Goal: Transaction & Acquisition: Purchase product/service

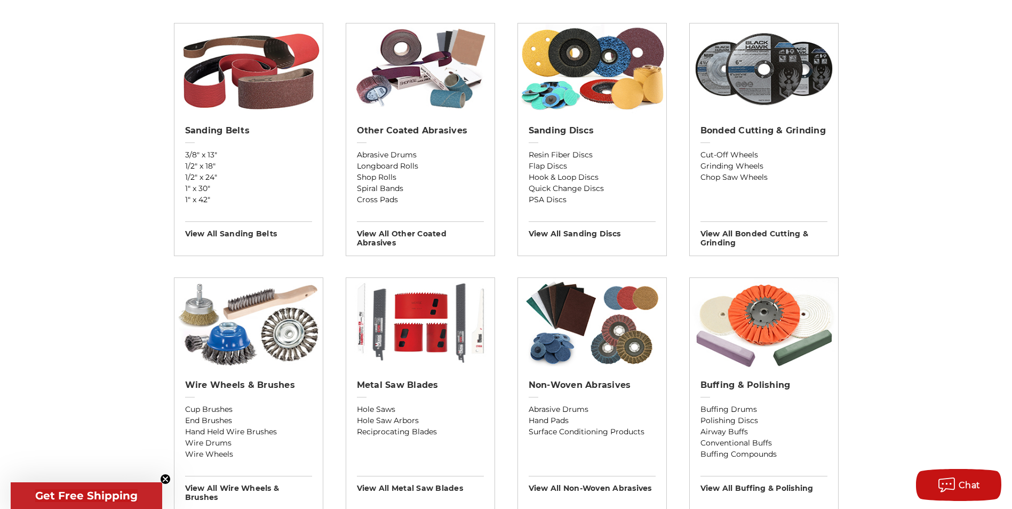
scroll to position [373, 0]
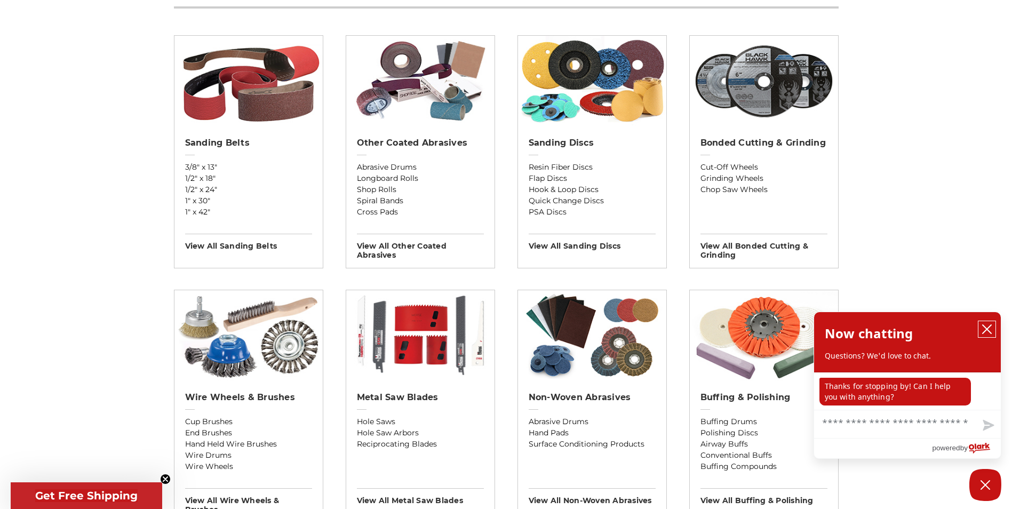
click at [991, 331] on icon "close chatbox" at bounding box center [986, 329] width 11 height 11
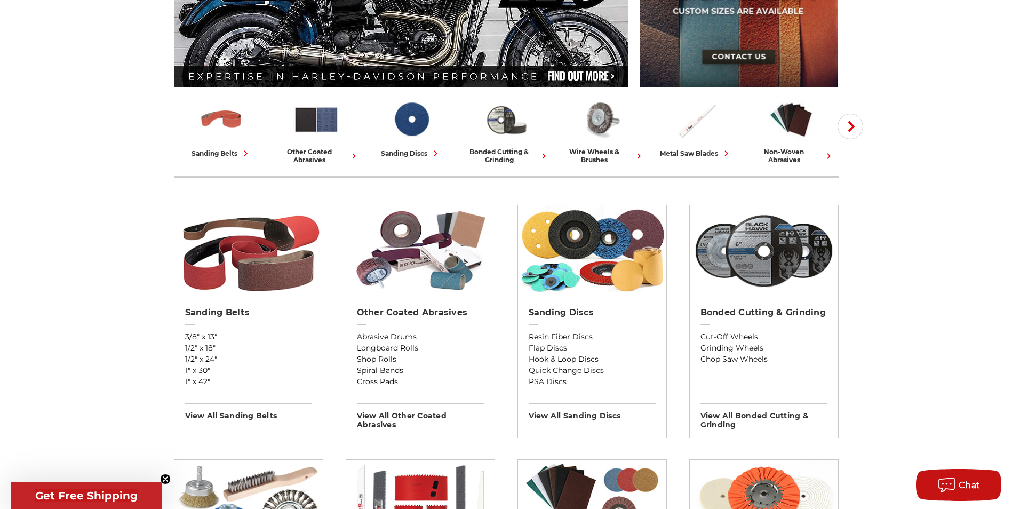
scroll to position [53, 0]
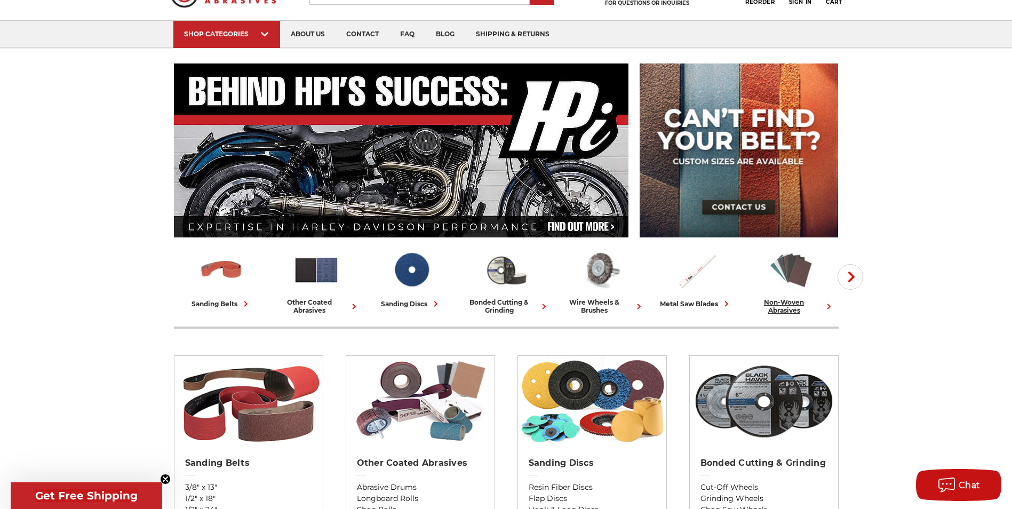
click at [783, 269] on img at bounding box center [790, 270] width 47 height 46
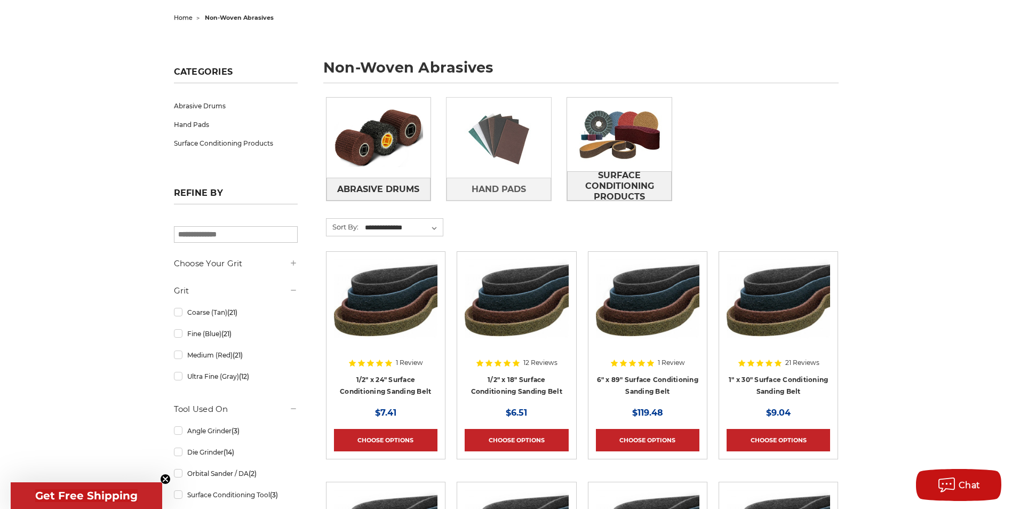
click at [513, 147] on img at bounding box center [498, 138] width 105 height 74
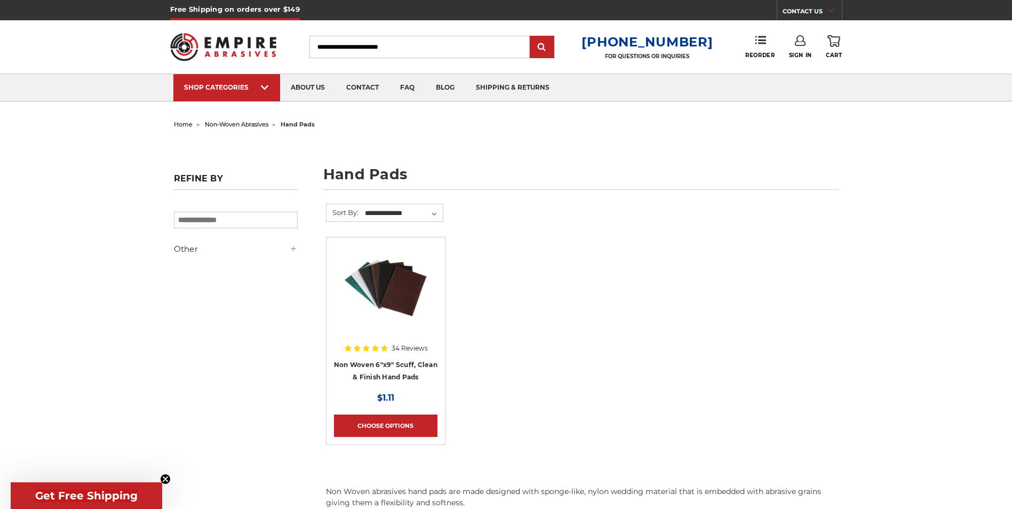
click at [399, 311] on img at bounding box center [385, 287] width 103 height 85
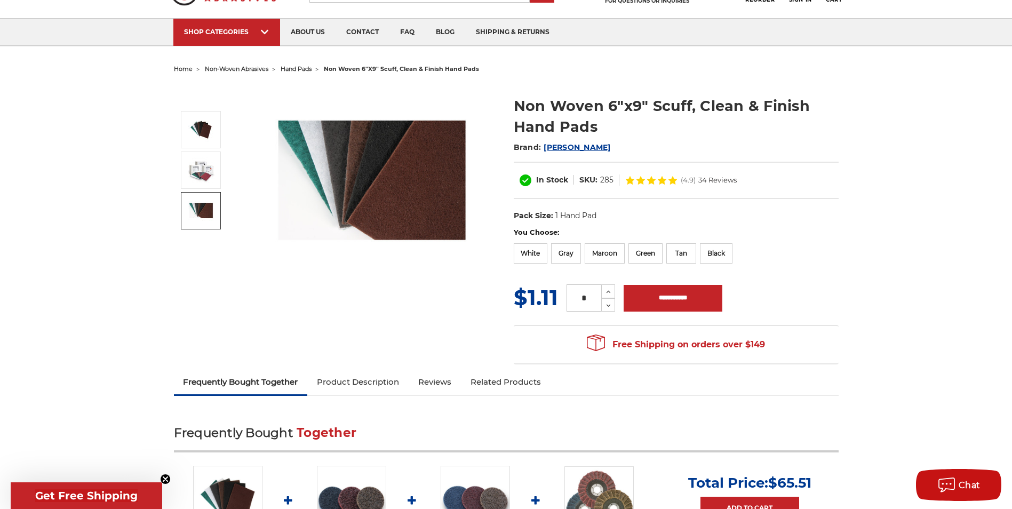
scroll to position [213, 0]
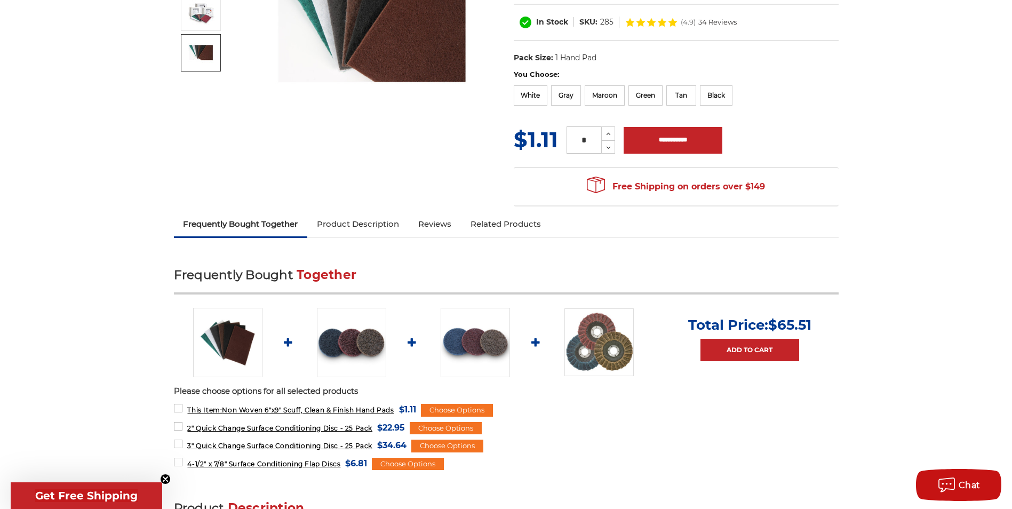
click at [343, 222] on link "Product Description" at bounding box center [357, 223] width 101 height 23
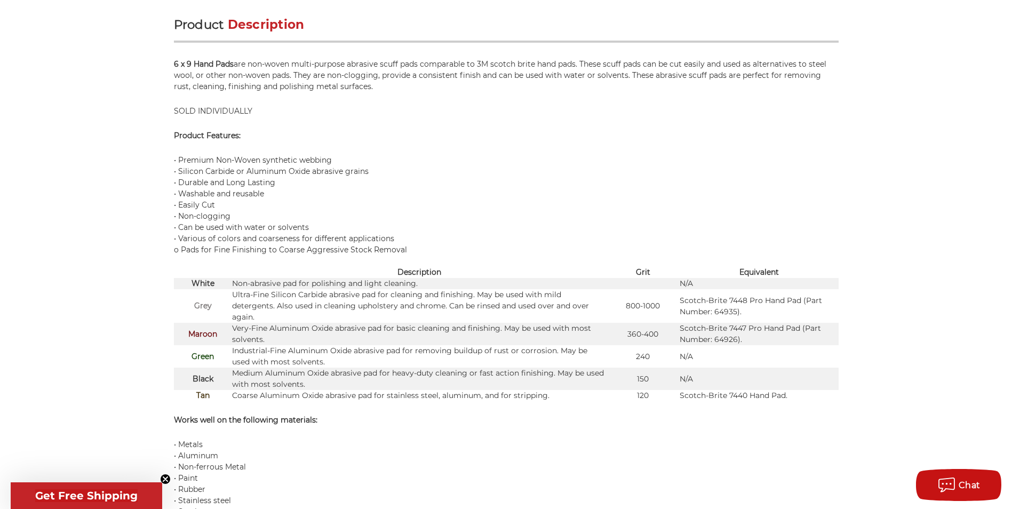
scroll to position [702, 0]
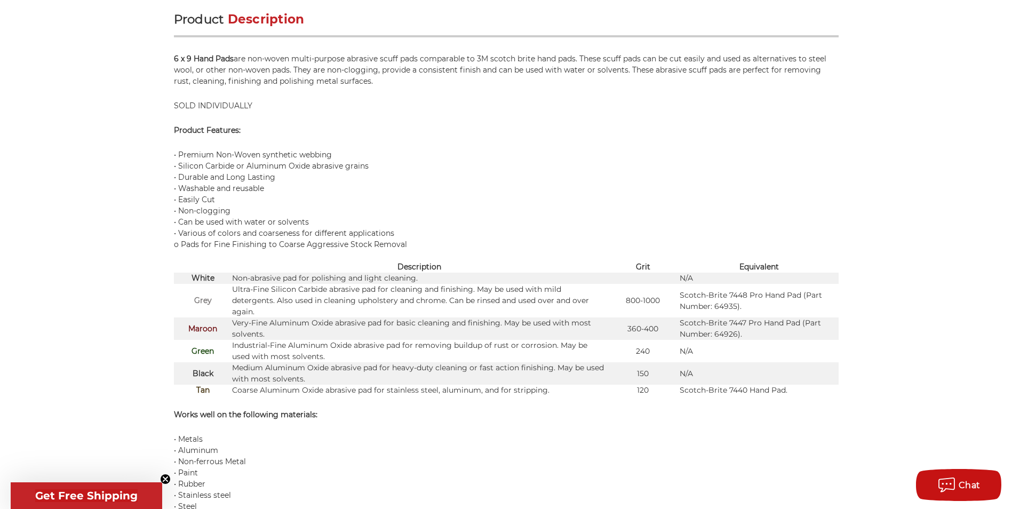
drag, startPoint x: 295, startPoint y: 277, endPoint x: 428, endPoint y: 277, distance: 132.8
click at [428, 277] on td "Non-abrasive pad for polishing and light cleaning." at bounding box center [419, 278] width 374 height 11
drag, startPoint x: 429, startPoint y: 277, endPoint x: 578, endPoint y: 188, distance: 173.9
click at [578, 188] on p "• Premium Non-Woven synthetic webbing • Silicon Carbide or Aluminum Oxide abras…" at bounding box center [506, 199] width 664 height 101
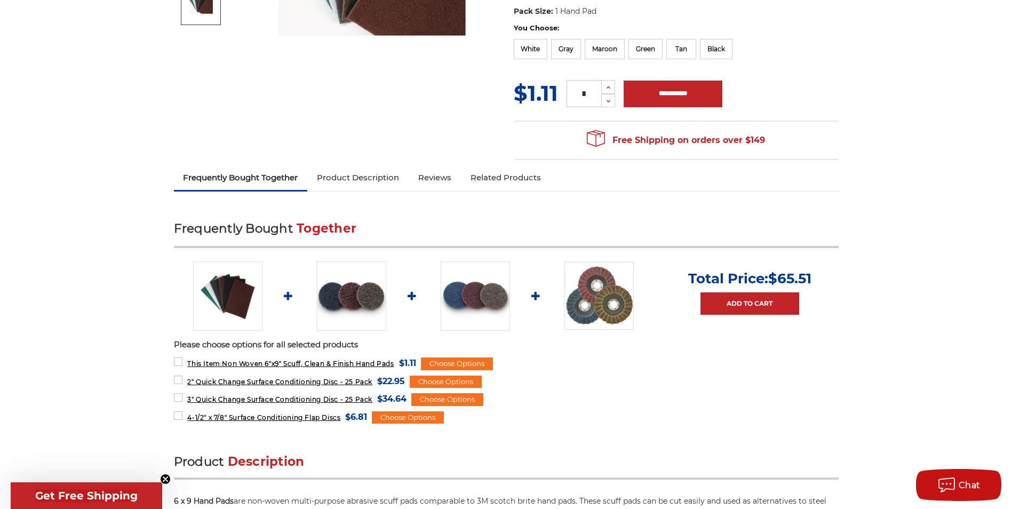
scroll to position [9, 0]
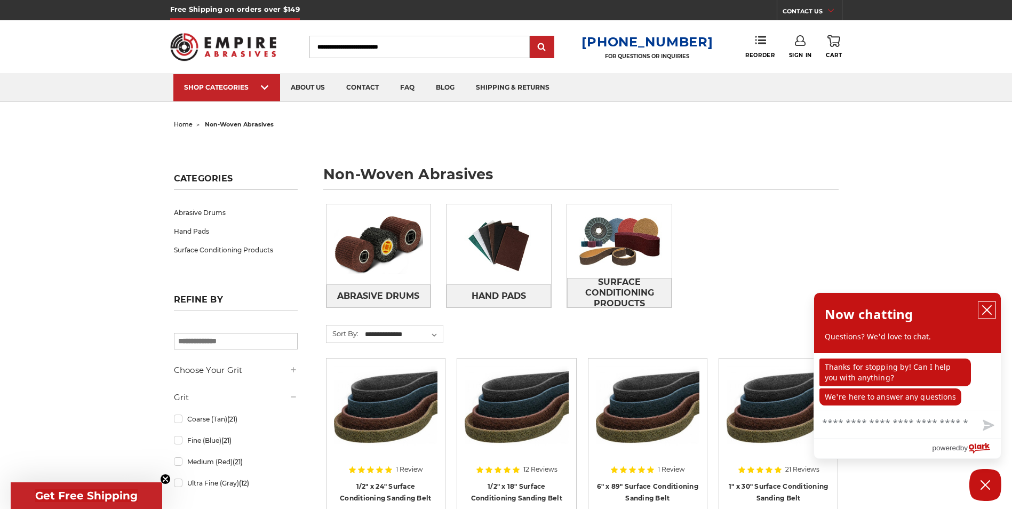
click at [987, 308] on icon "close chatbox" at bounding box center [986, 310] width 11 height 11
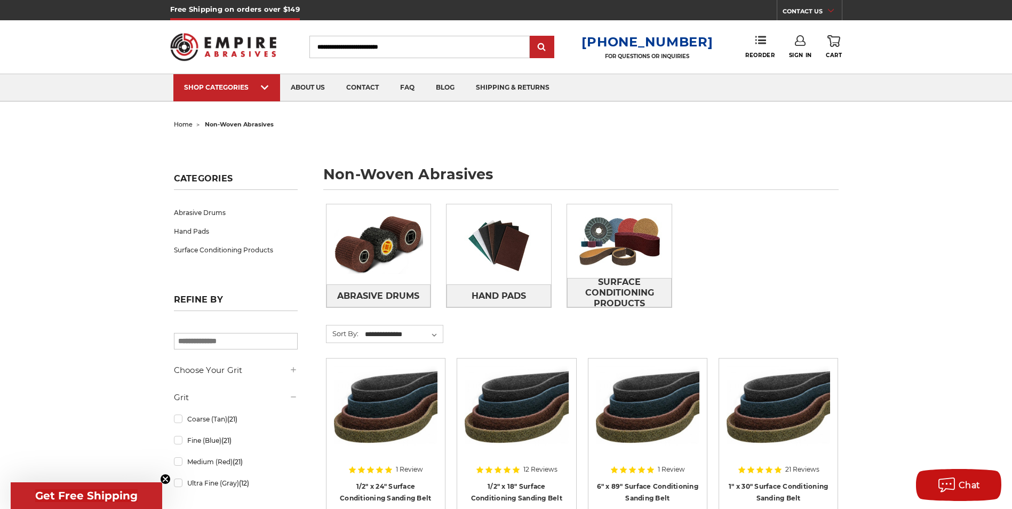
drag, startPoint x: 774, startPoint y: 254, endPoint x: 572, endPoint y: 222, distance: 204.2
click at [773, 254] on div "Abrasive Drums Hand Pads Surface Conditioning Products" at bounding box center [581, 264] width 527 height 136
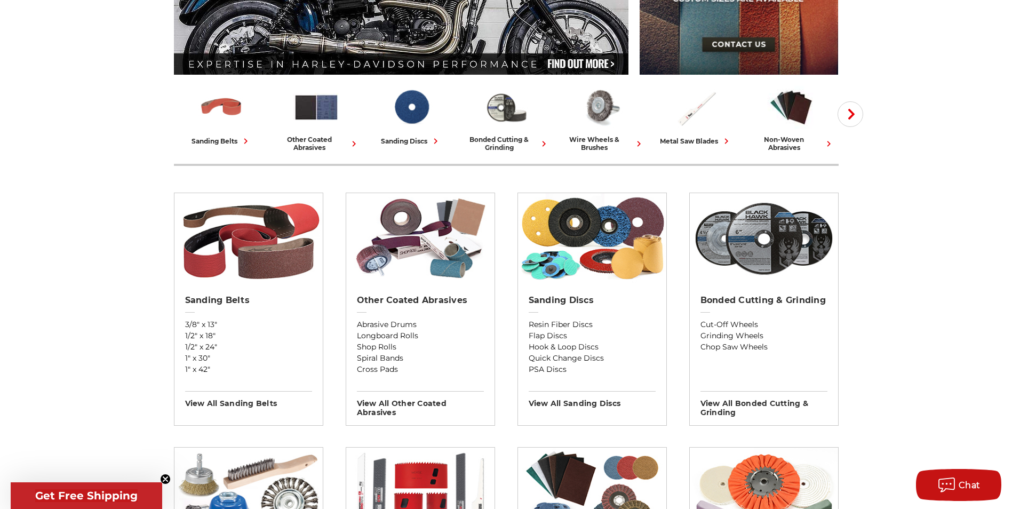
scroll to position [213, 0]
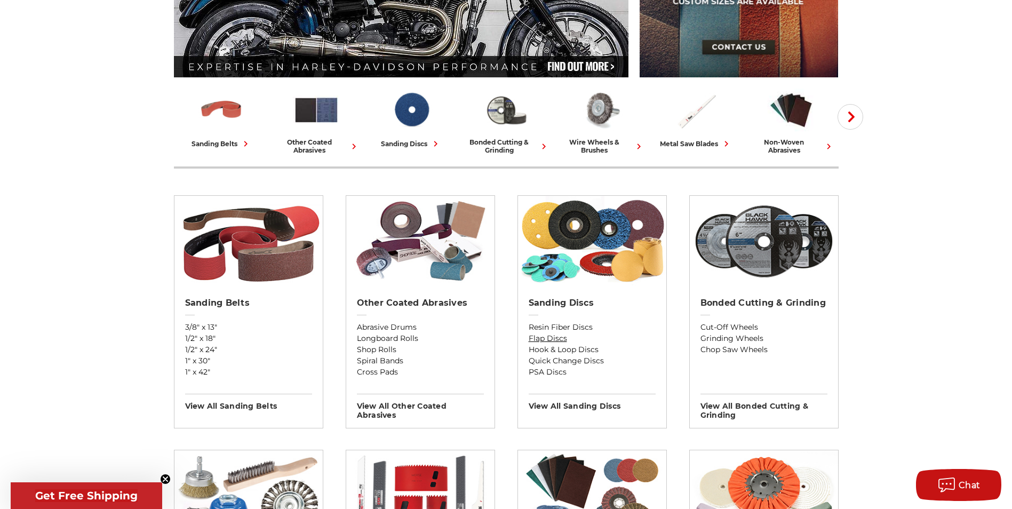
click at [546, 339] on link "Flap Discs" at bounding box center [591, 338] width 127 height 11
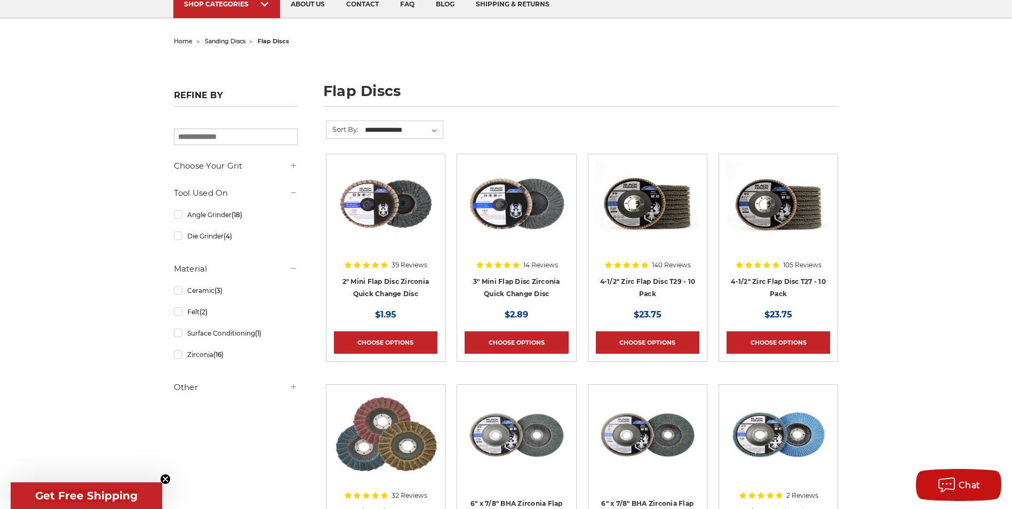
scroll to position [107, 0]
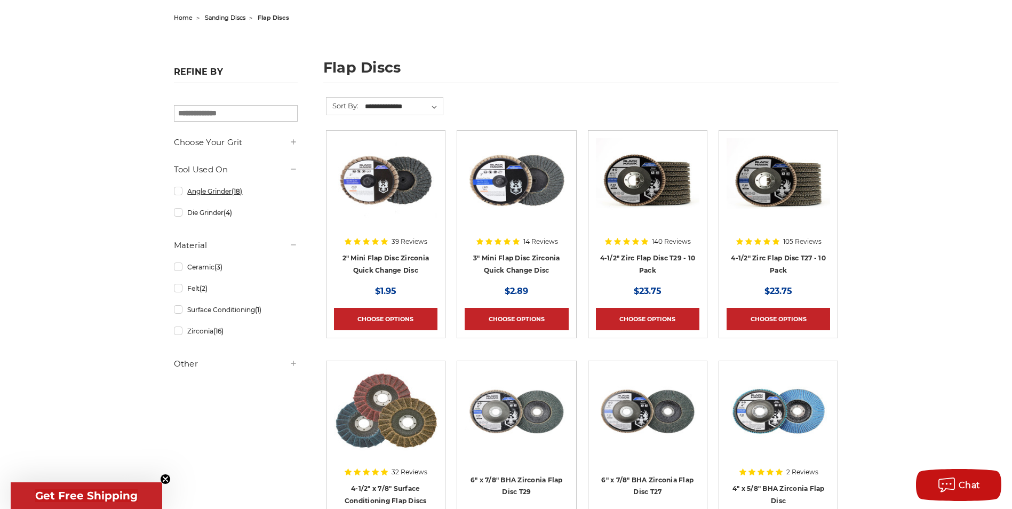
click at [178, 190] on link "Angle Grinder (18)" at bounding box center [236, 191] width 124 height 19
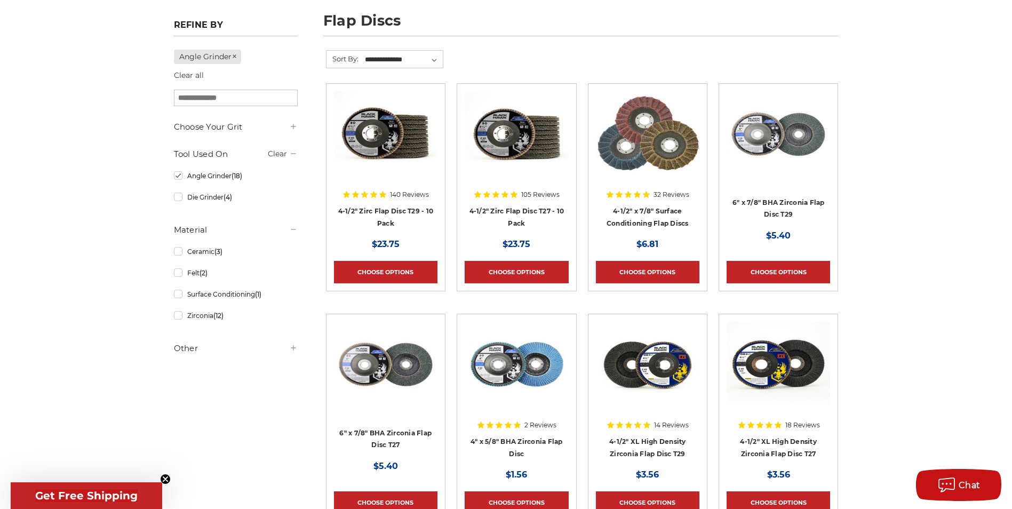
scroll to position [160, 0]
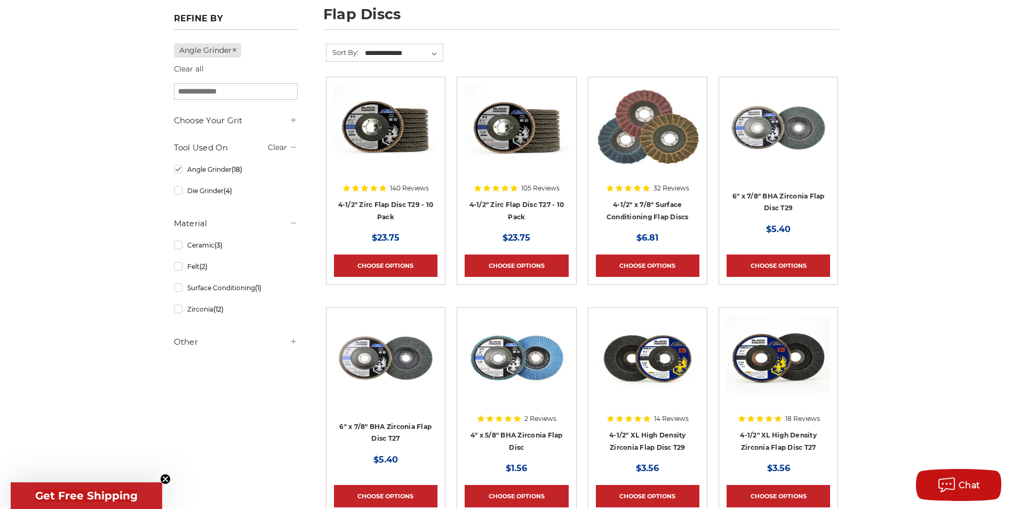
click at [294, 343] on use at bounding box center [293, 341] width 5 height 5
click at [294, 341] on use at bounding box center [293, 341] width 5 height 1
click at [179, 311] on link "Zirconia (12)" at bounding box center [236, 309] width 124 height 19
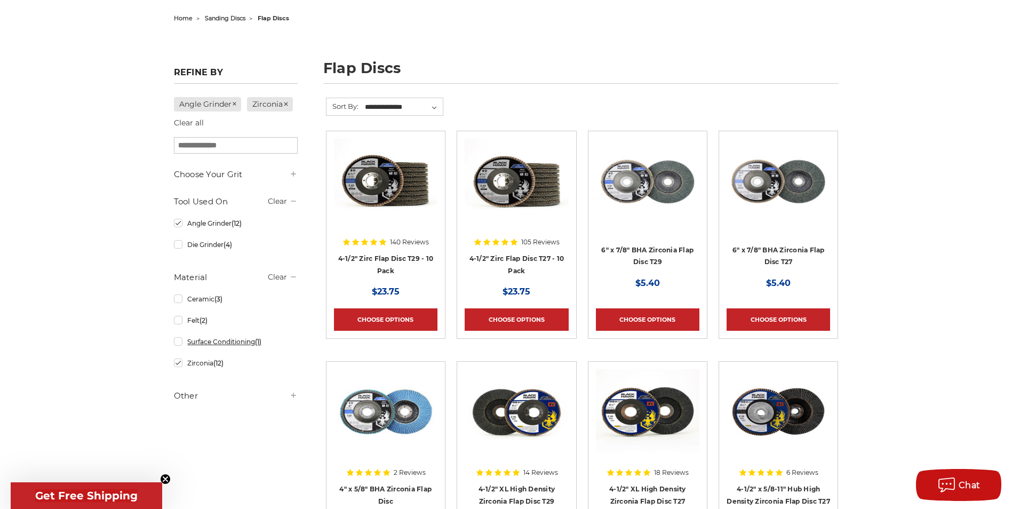
scroll to position [107, 0]
click at [179, 300] on link "Ceramic (3)" at bounding box center [236, 298] width 124 height 19
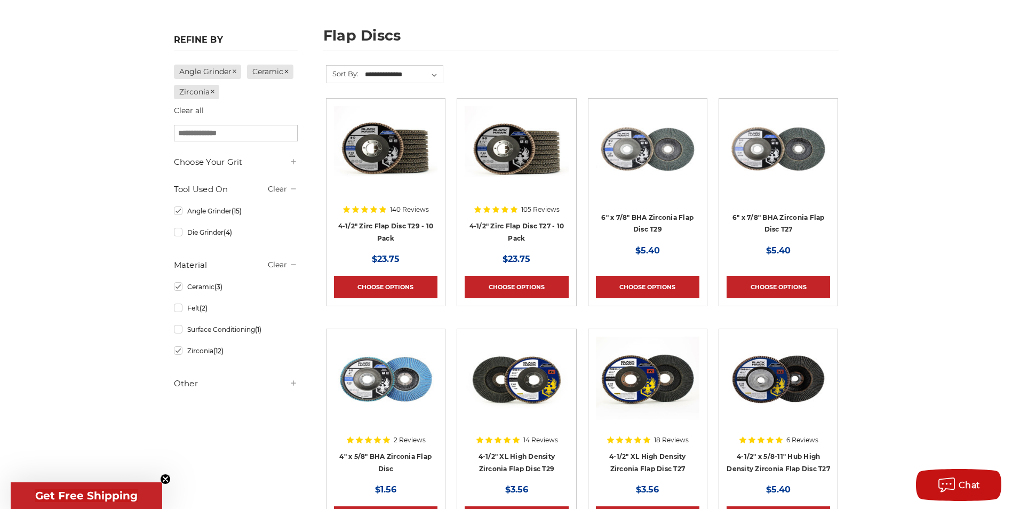
scroll to position [107, 0]
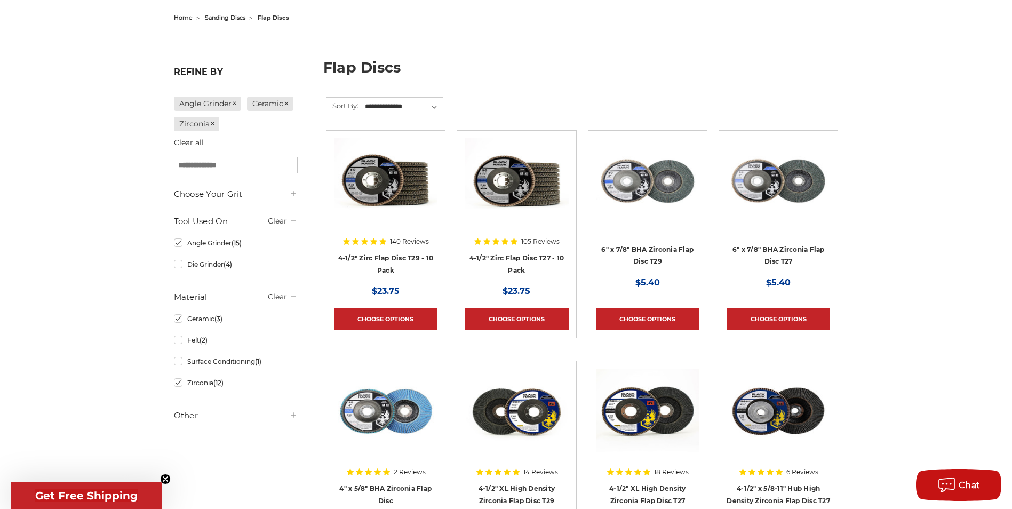
click at [294, 195] on use at bounding box center [293, 193] width 5 height 5
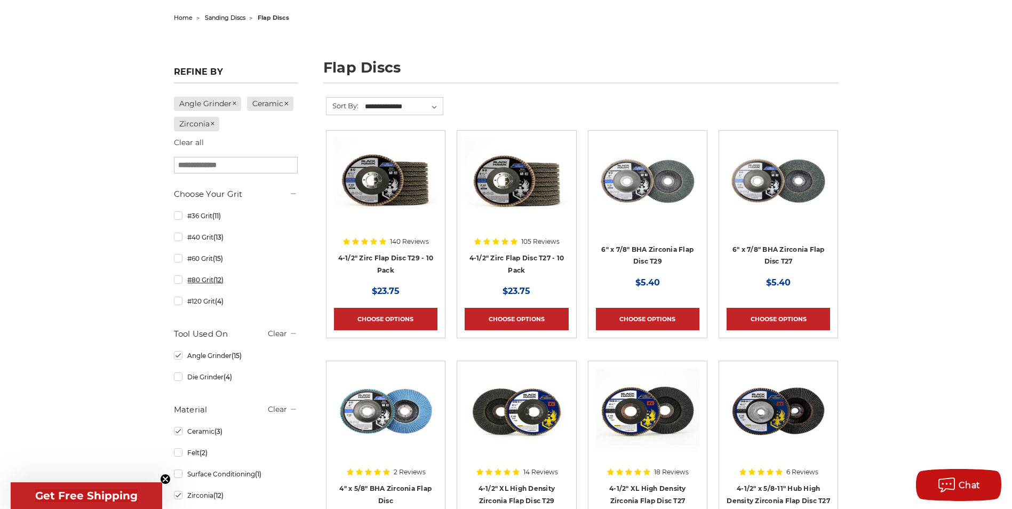
click at [178, 282] on link "#80 Grit (12)" at bounding box center [236, 279] width 124 height 19
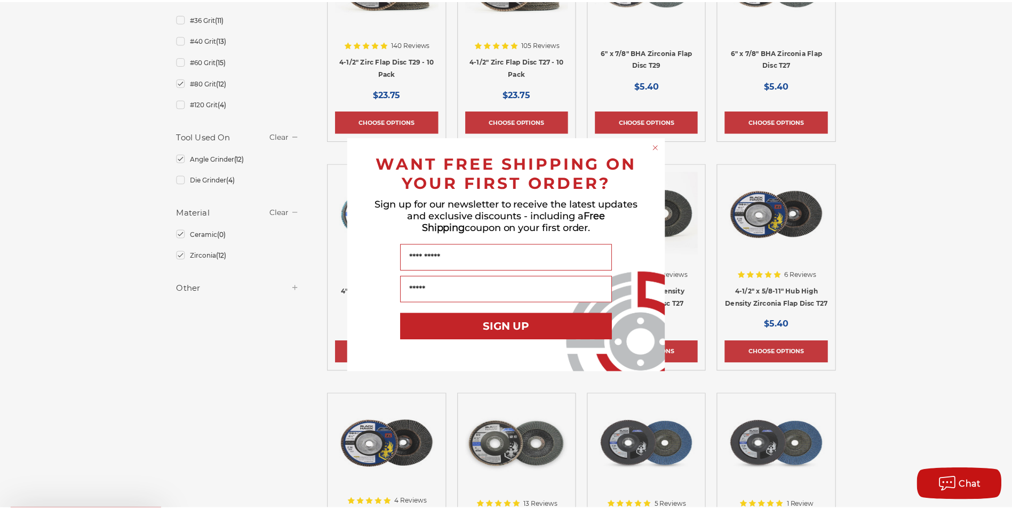
scroll to position [320, 0]
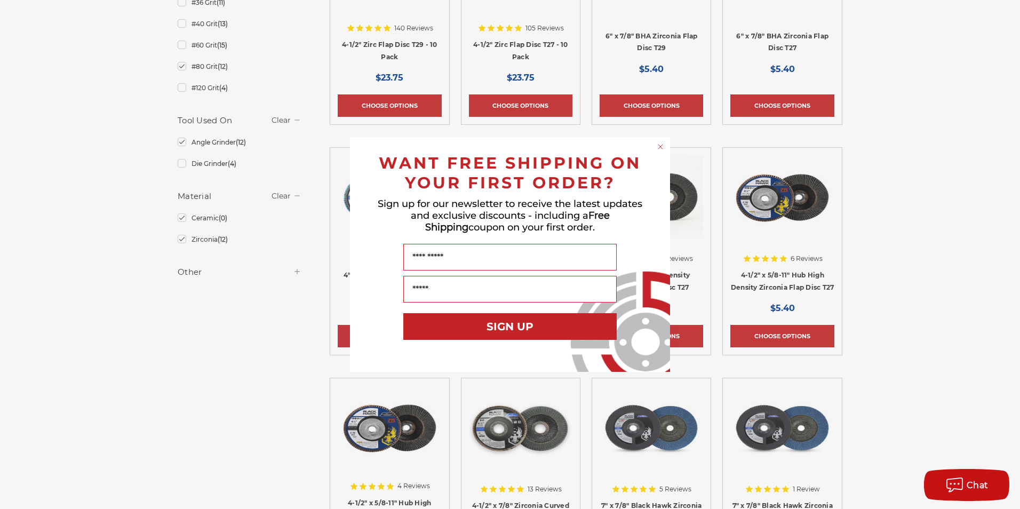
click at [661, 147] on circle "Close dialog" at bounding box center [660, 147] width 10 height 10
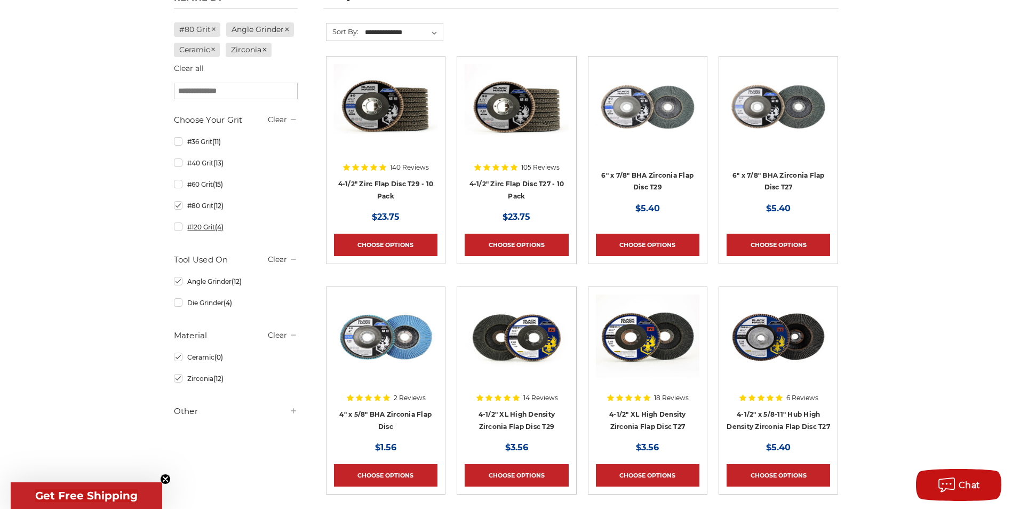
scroll to position [267, 0]
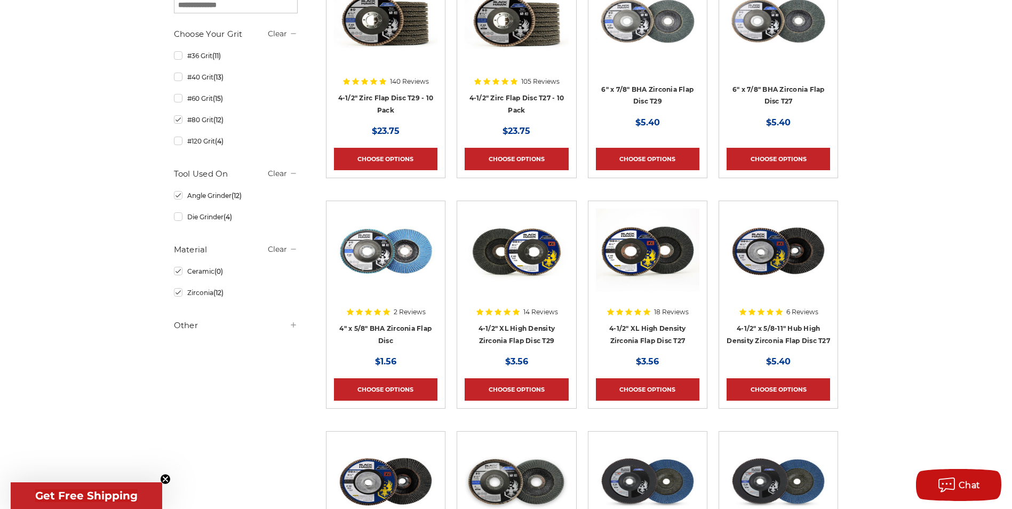
click at [291, 324] on icon at bounding box center [293, 325] width 9 height 9
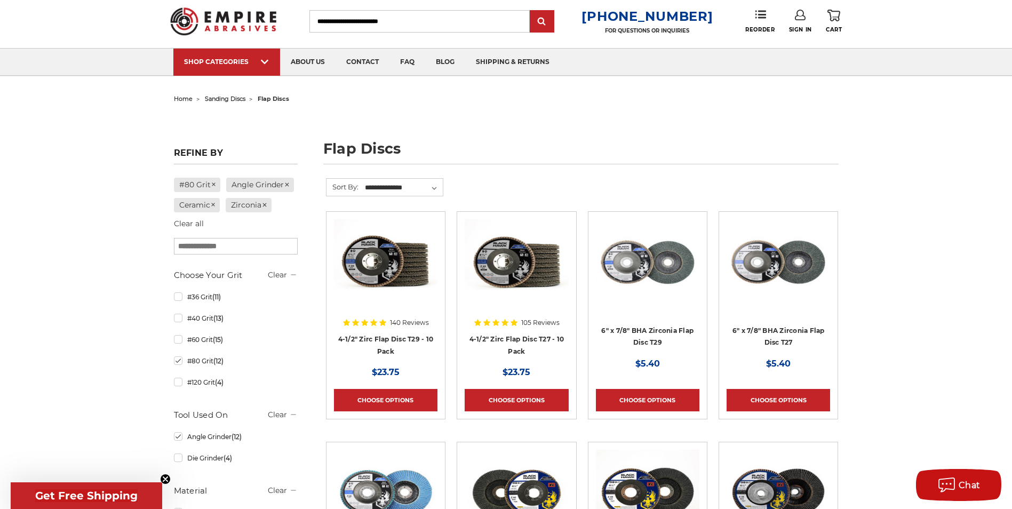
scroll to position [0, 0]
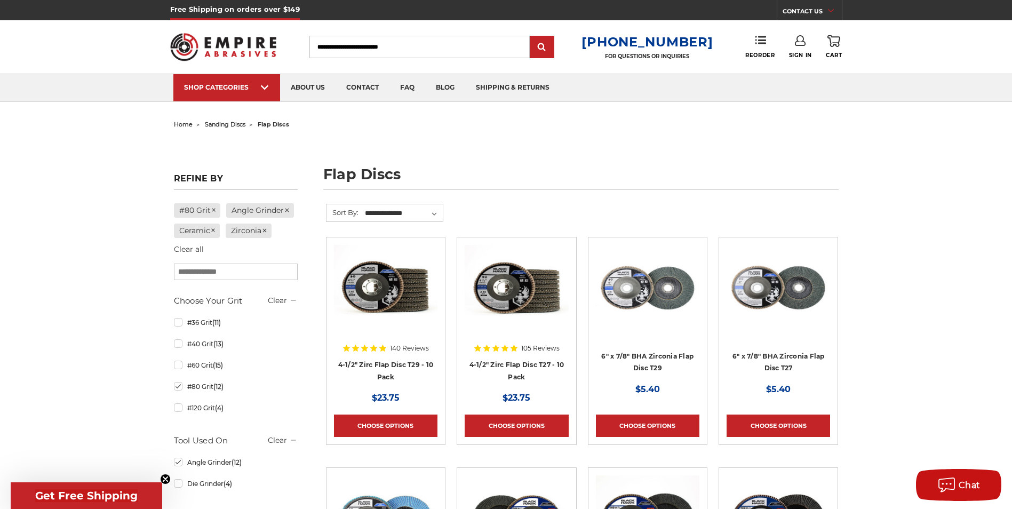
click at [249, 270] on input "search" at bounding box center [236, 271] width 124 height 17
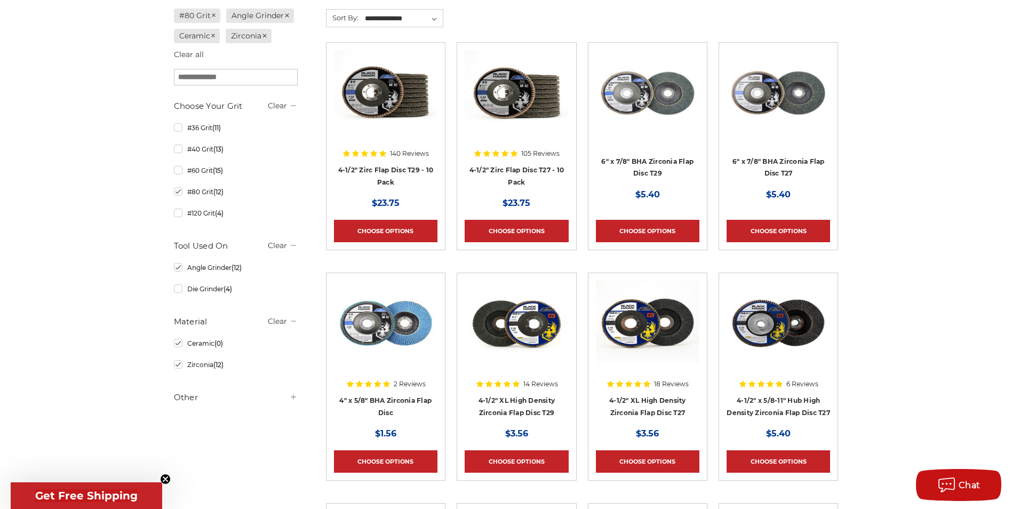
scroll to position [213, 0]
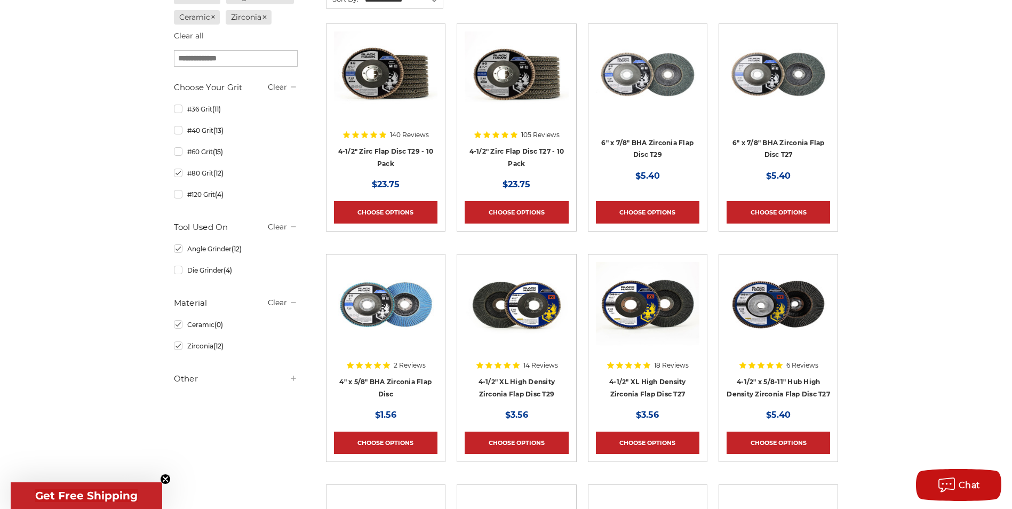
click at [420, 154] on div at bounding box center [385, 99] width 103 height 137
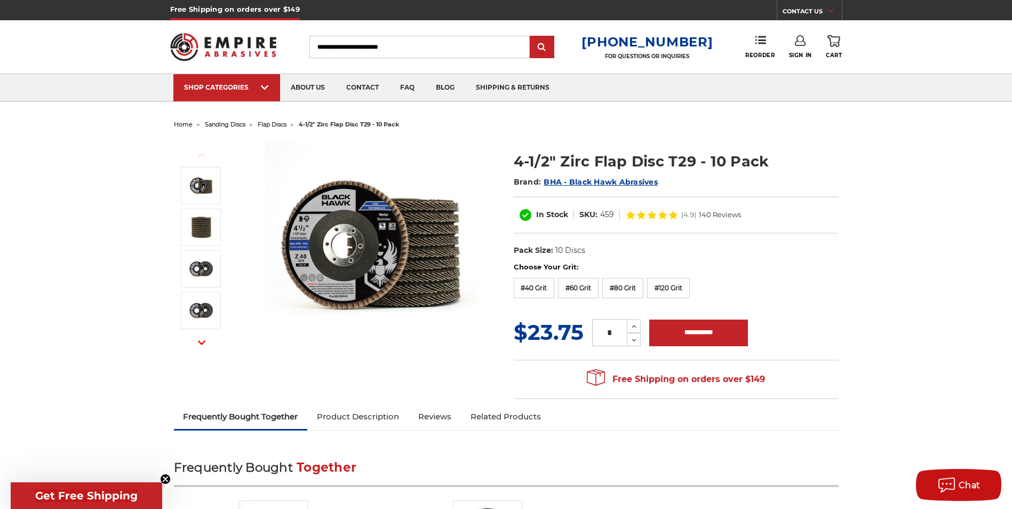
click at [354, 278] on img at bounding box center [371, 246] width 213 height 213
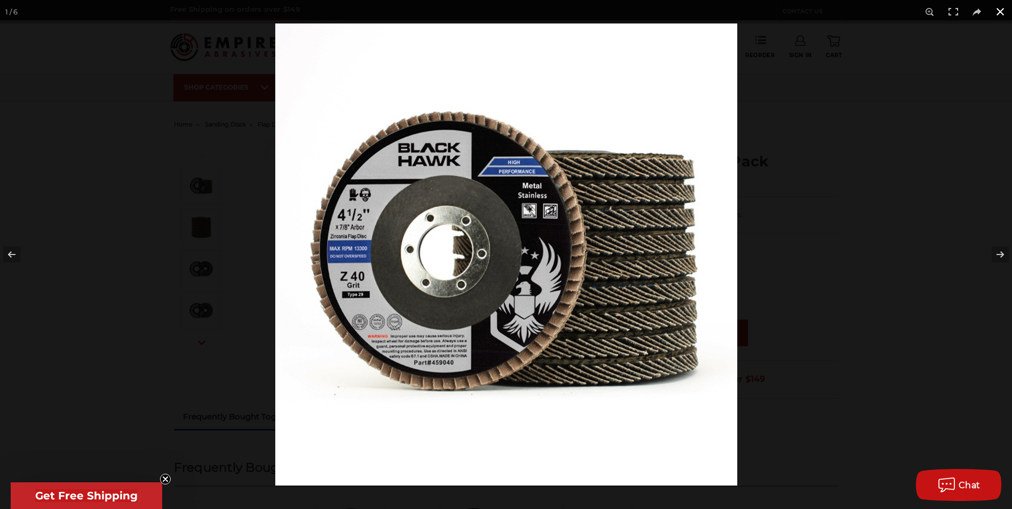
click at [995, 15] on button at bounding box center [999, 11] width 23 height 23
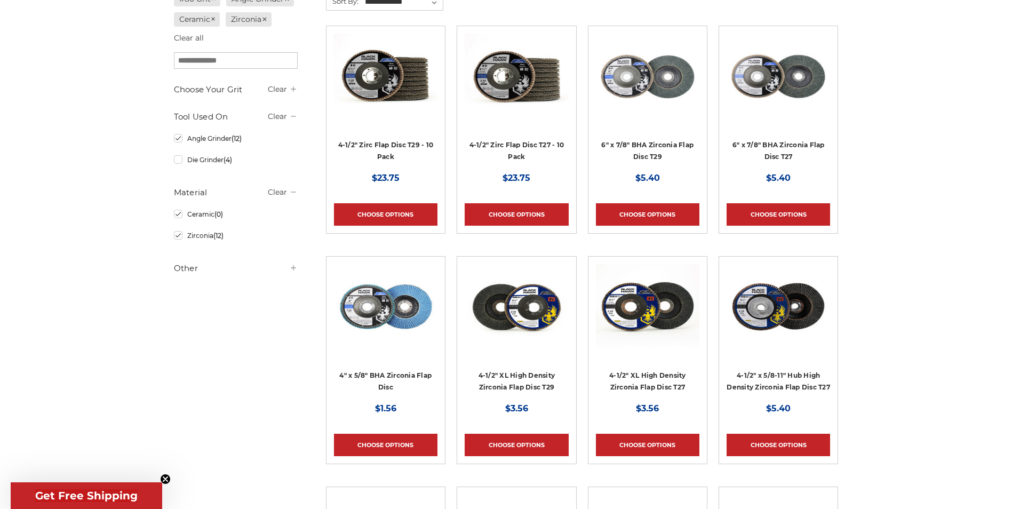
click at [525, 93] on img at bounding box center [515, 76] width 103 height 85
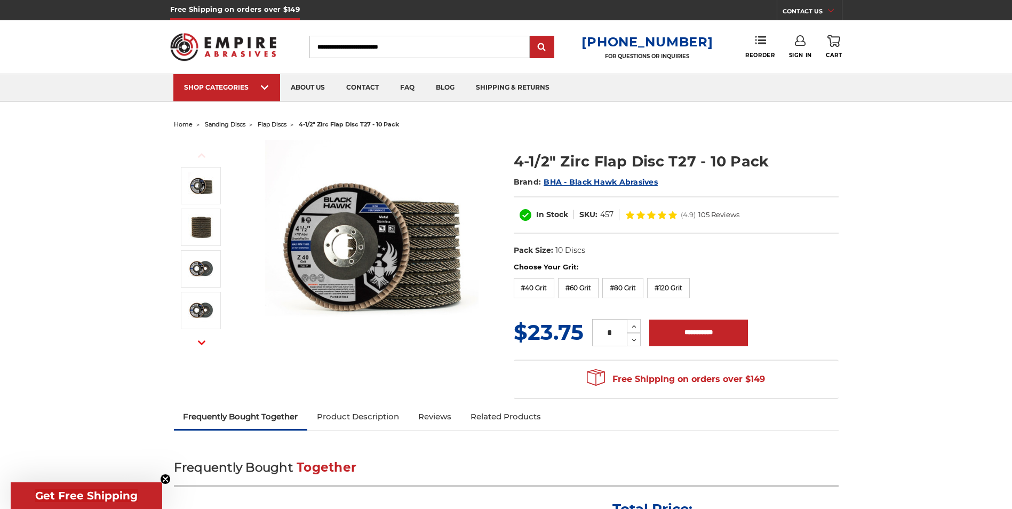
click at [348, 268] on img at bounding box center [371, 246] width 213 height 213
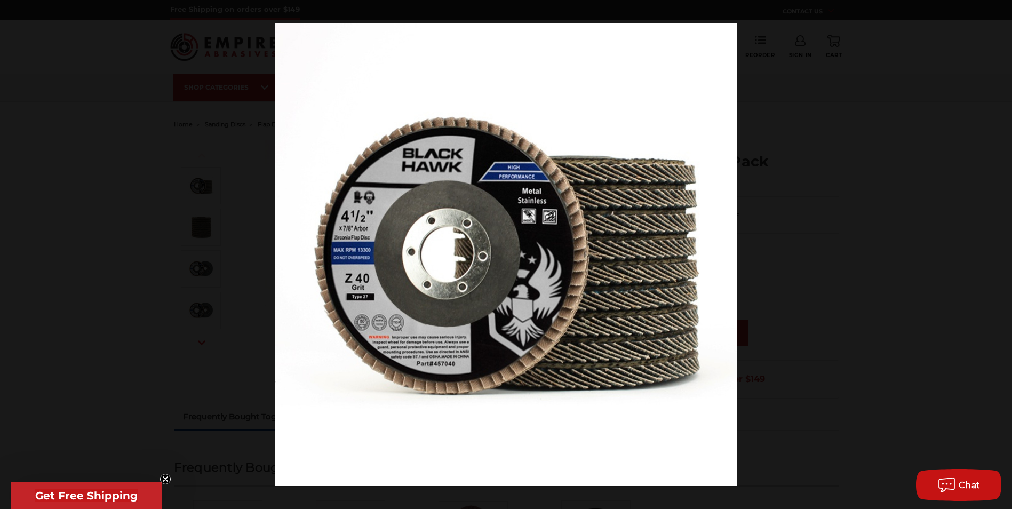
click at [905, 173] on div at bounding box center [781, 277] width 1012 height 509
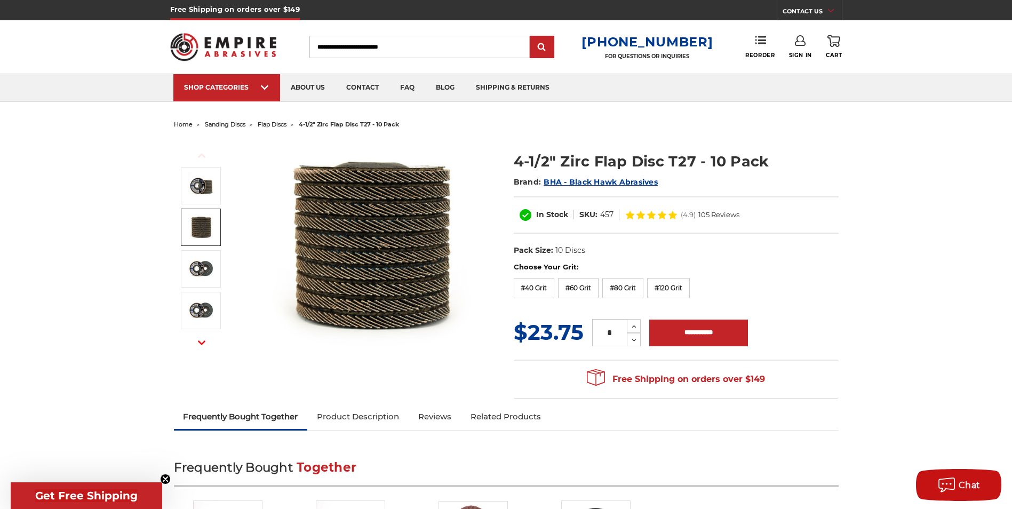
scroll to position [160, 0]
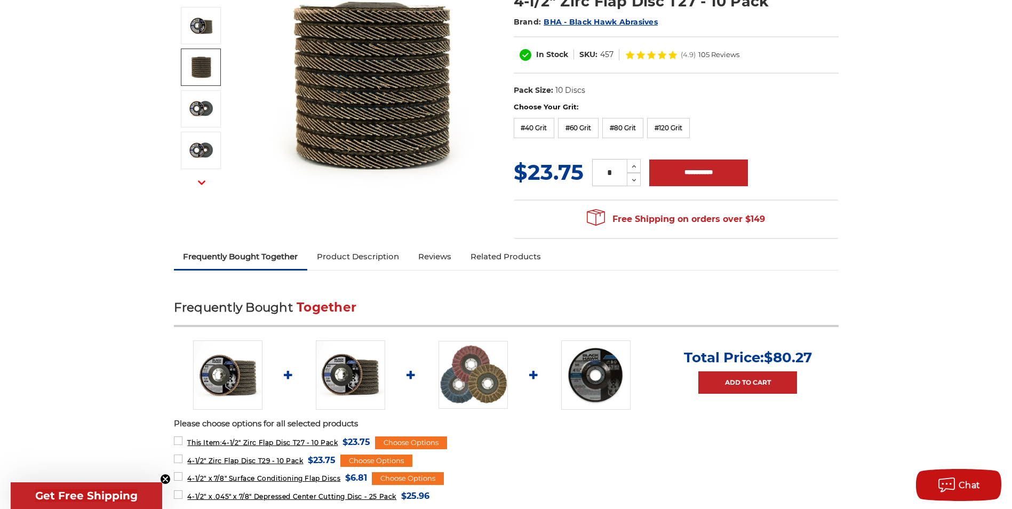
click at [367, 255] on link "Product Description" at bounding box center [357, 256] width 101 height 23
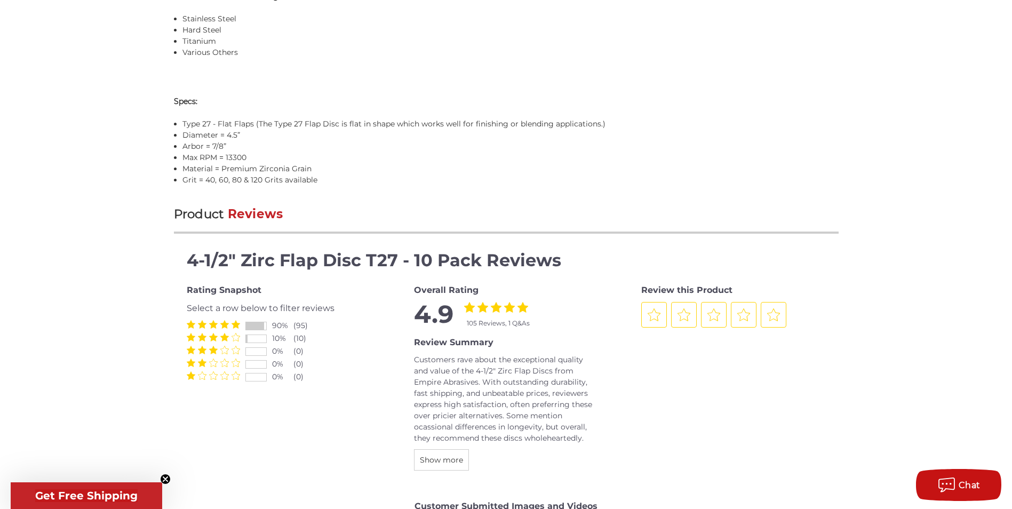
scroll to position [1054, 0]
drag, startPoint x: 451, startPoint y: 121, endPoint x: 600, endPoint y: 124, distance: 149.4
click at [600, 124] on li "Type 27 - Flat Flaps (The Type 27 Flap Disc is flat in shape which works well f…" at bounding box center [510, 123] width 656 height 11
drag, startPoint x: 600, startPoint y: 124, endPoint x: 629, endPoint y: 141, distance: 33.2
click at [629, 141] on li "Arbor = 7/8”" at bounding box center [510, 145] width 656 height 11
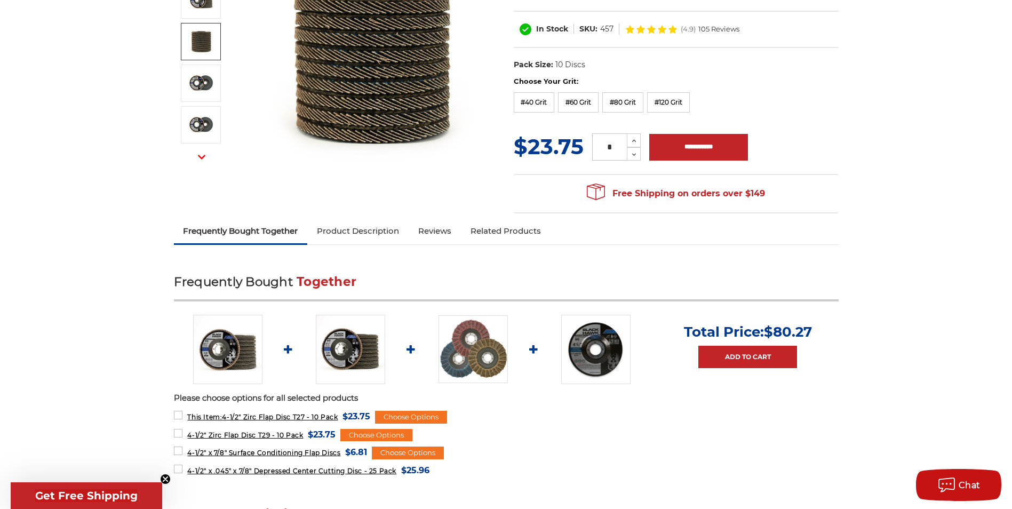
scroll to position [147, 0]
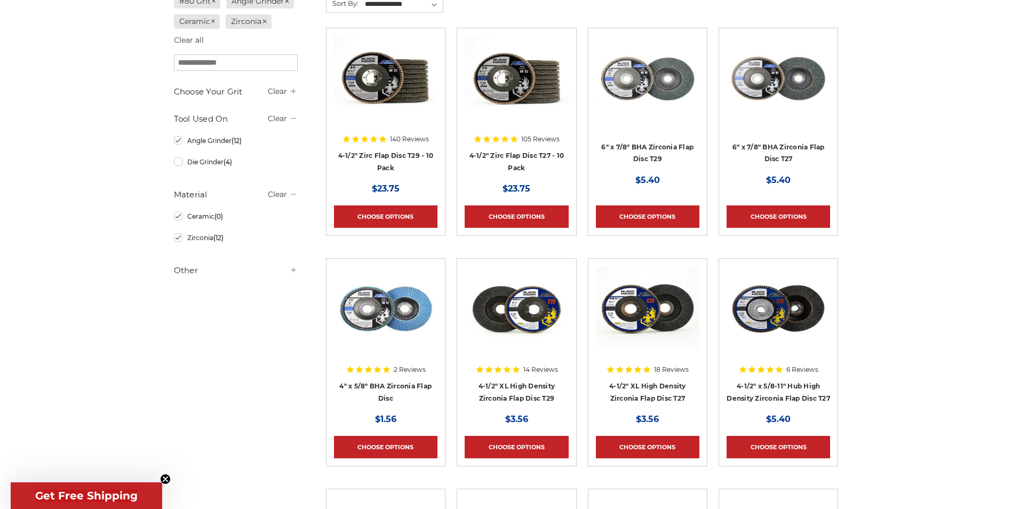
click at [395, 82] on img at bounding box center [385, 78] width 103 height 85
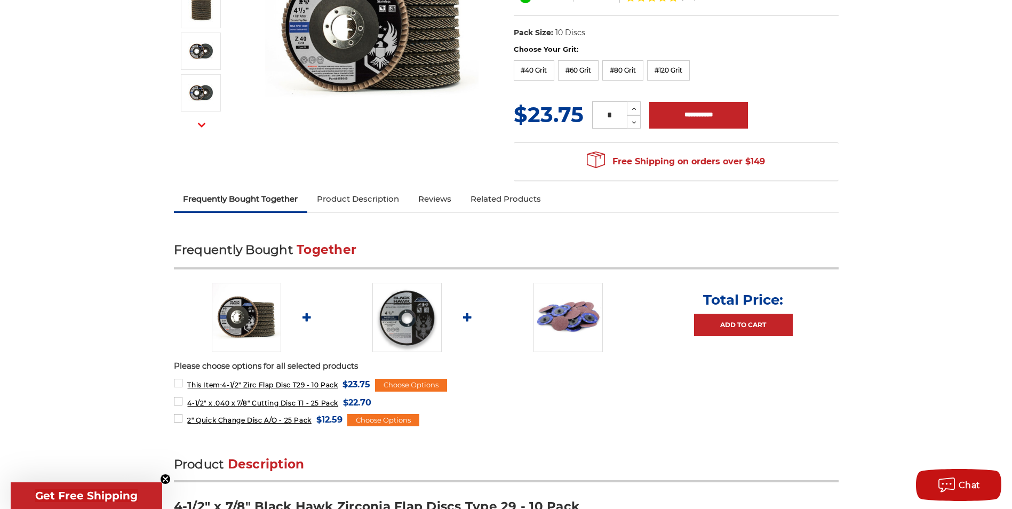
scroll to position [267, 0]
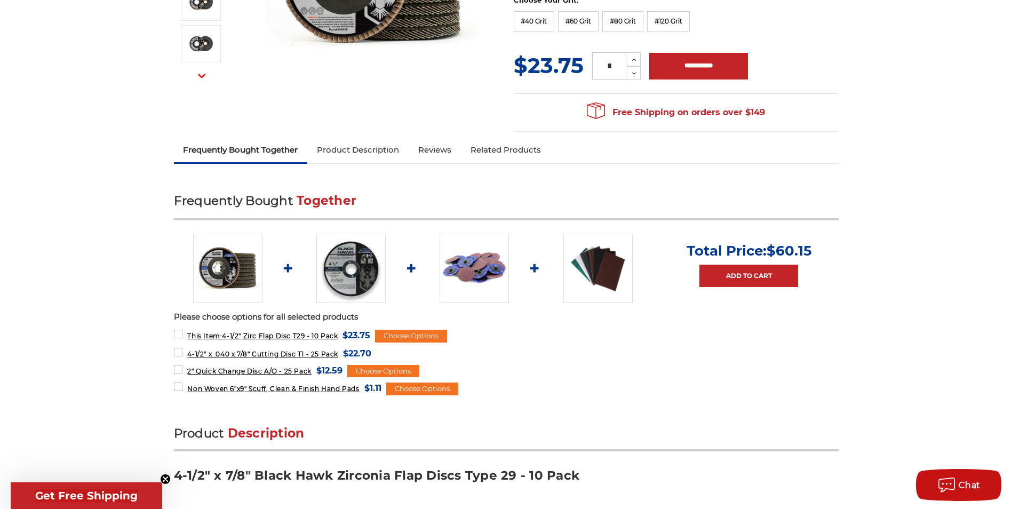
click at [392, 153] on link "Product Description" at bounding box center [357, 149] width 101 height 23
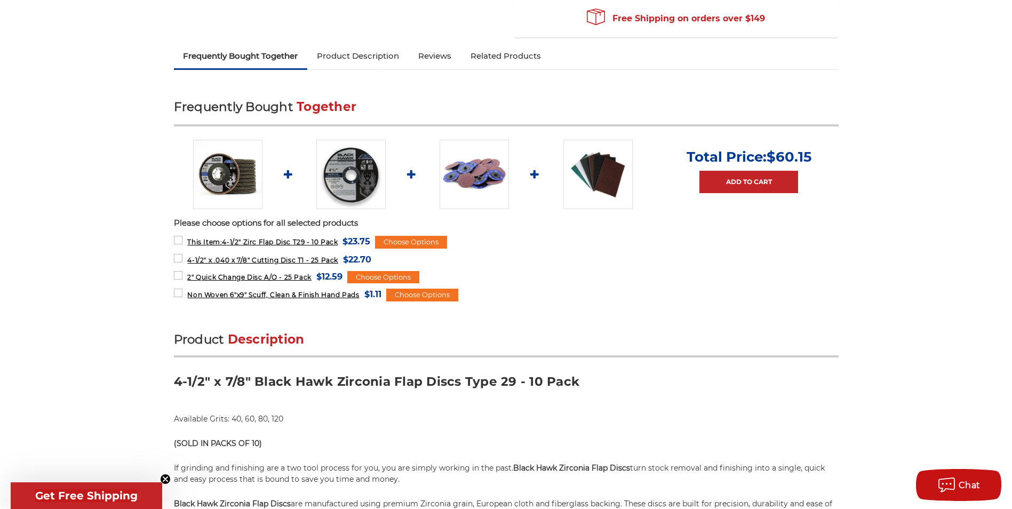
scroll to position [0, 0]
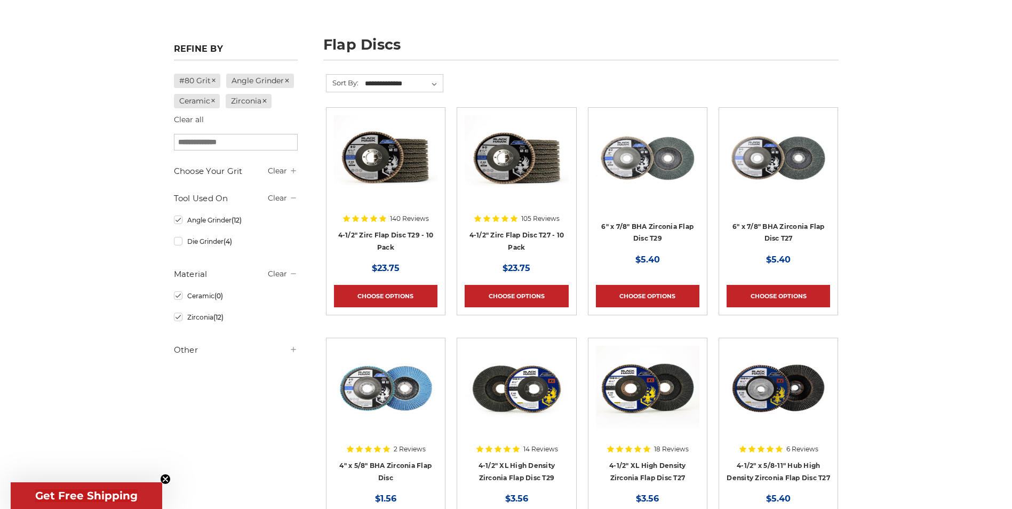
scroll to position [47, 0]
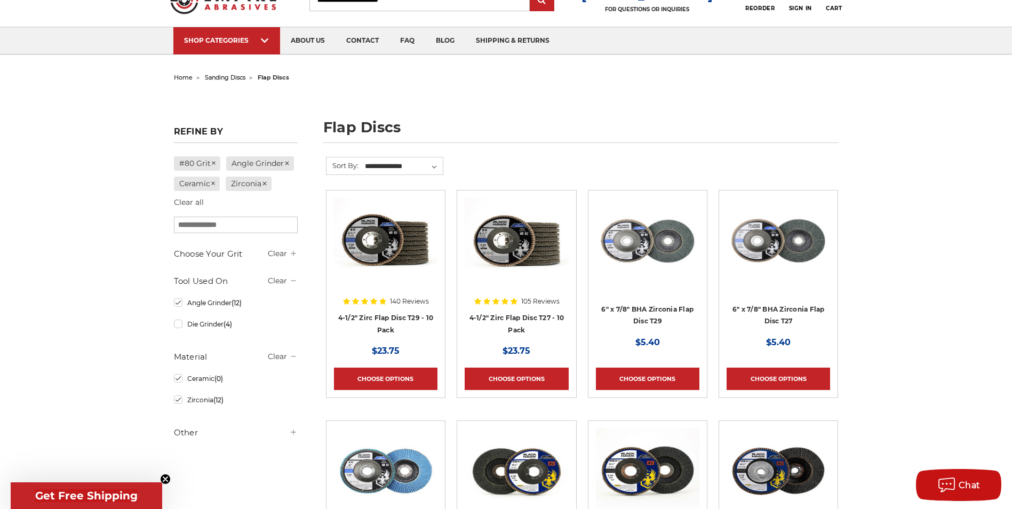
click at [545, 274] on img at bounding box center [515, 240] width 103 height 85
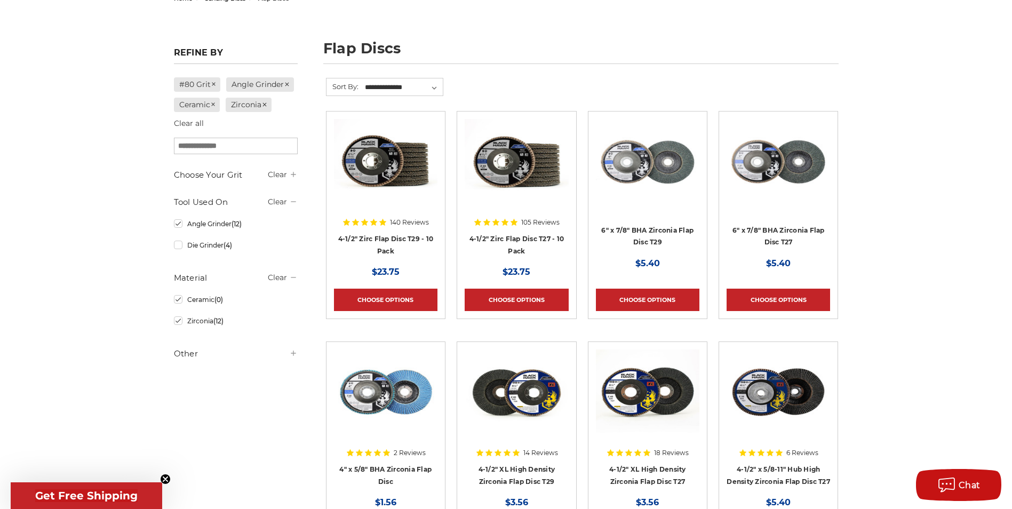
scroll to position [100, 0]
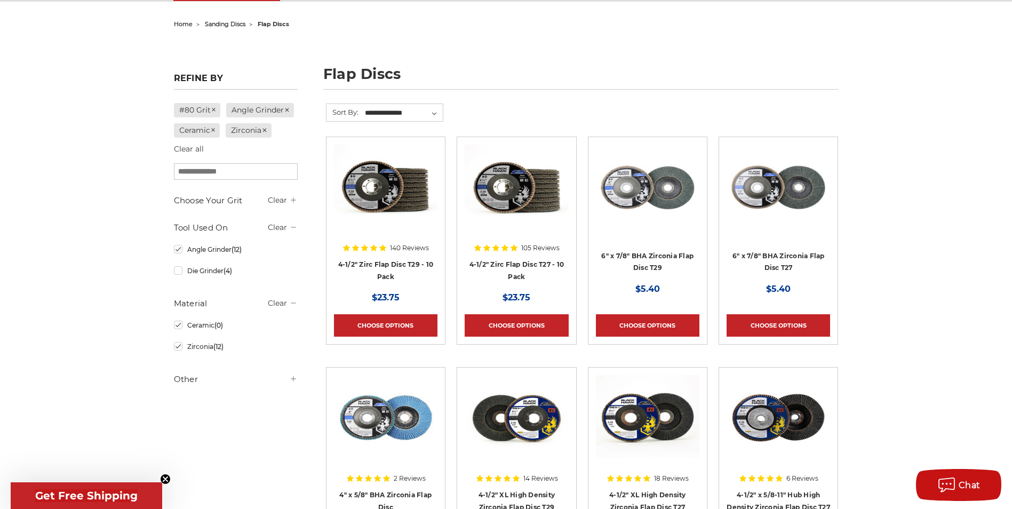
click at [543, 261] on div at bounding box center [515, 213] width 103 height 137
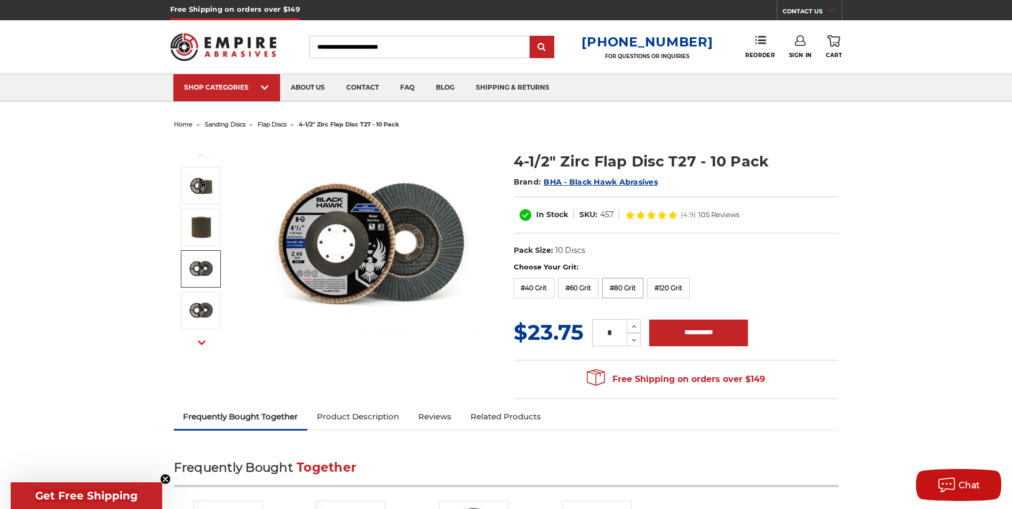
click at [611, 283] on label "#80 Grit" at bounding box center [622, 288] width 41 height 20
drag, startPoint x: 815, startPoint y: 286, endPoint x: 784, endPoint y: 294, distance: 31.6
click at [815, 285] on div "Choose Your Grit: #36 Grit #40 Grit #60 Grit #80 Grit #120 Grit" at bounding box center [676, 282] width 325 height 40
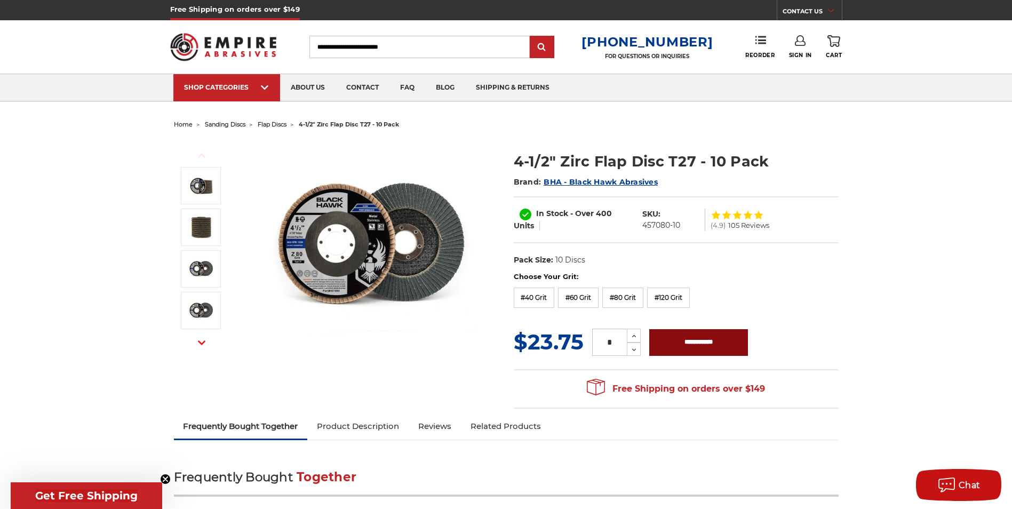
click at [678, 340] on input "**********" at bounding box center [698, 342] width 99 height 27
type input "**********"
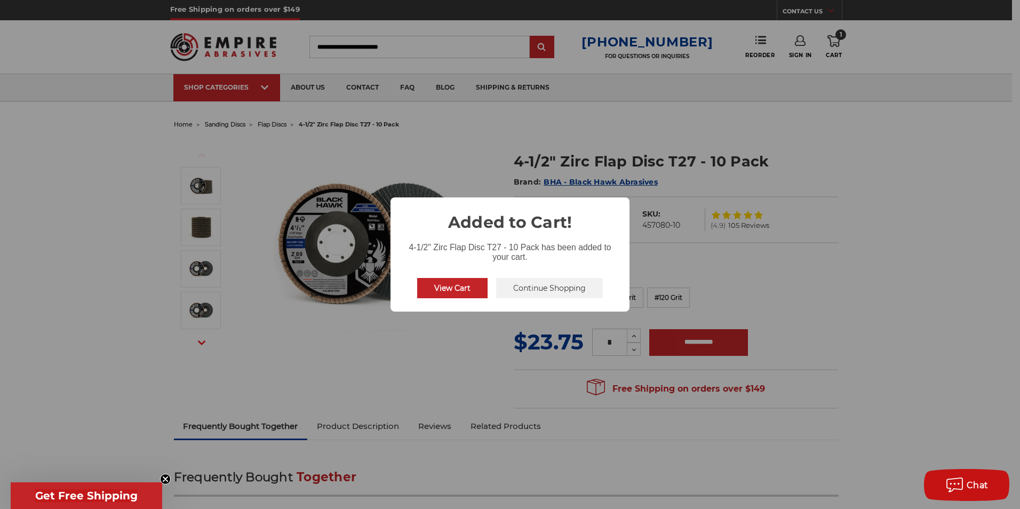
click at [538, 279] on button "Continue Shopping" at bounding box center [549, 288] width 107 height 20
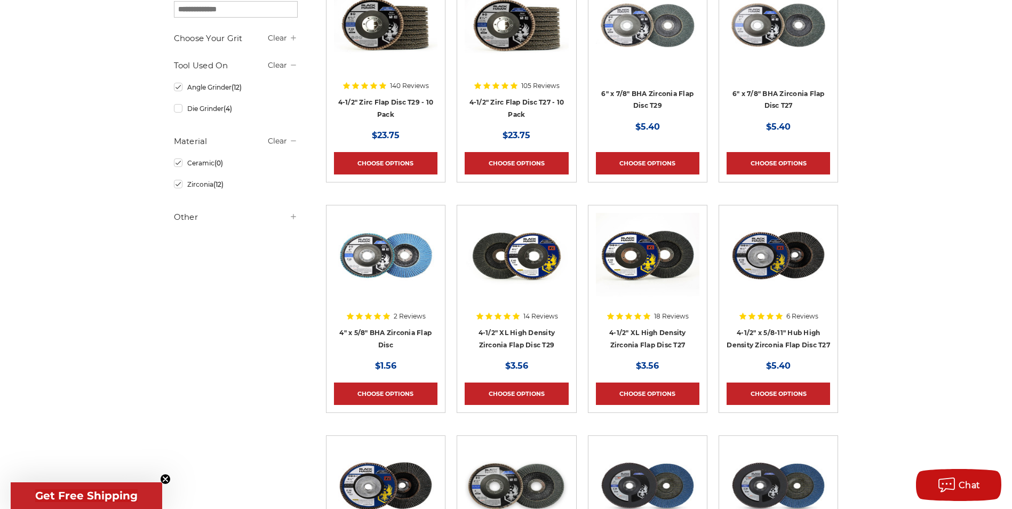
scroll to position [260, 0]
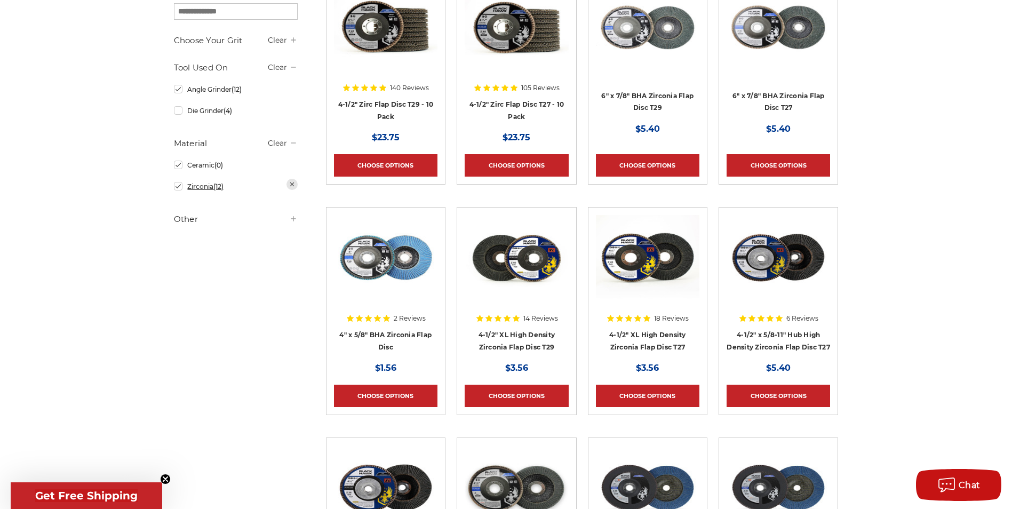
click at [178, 187] on link "Zirconia (12)" at bounding box center [236, 186] width 124 height 19
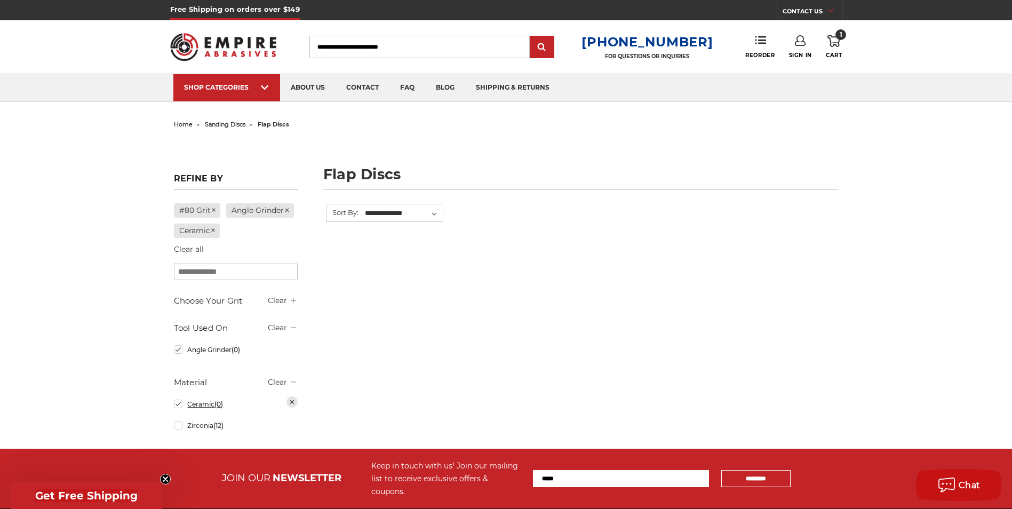
click at [177, 404] on link "Ceramic (0)" at bounding box center [236, 404] width 124 height 19
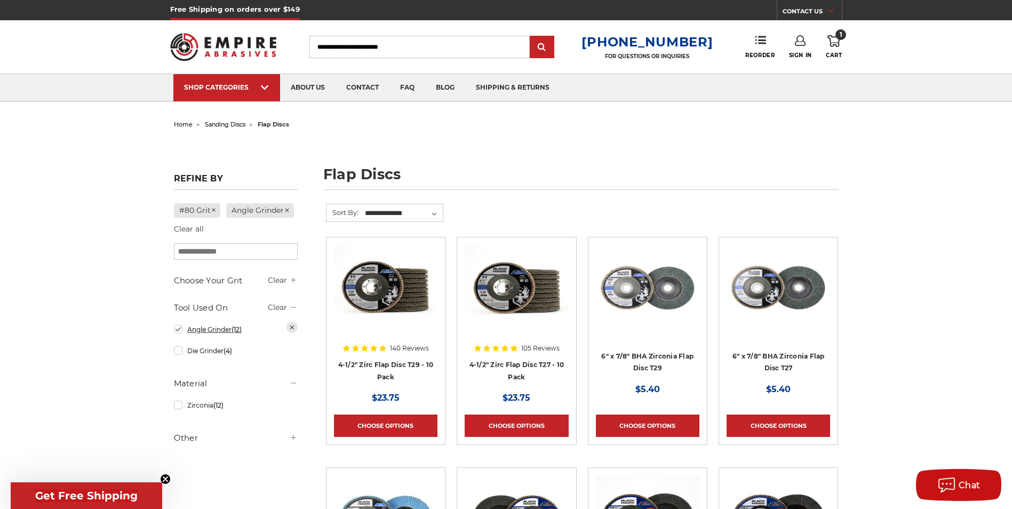
click at [174, 330] on link "Angle Grinder (12)" at bounding box center [236, 329] width 124 height 19
drag, startPoint x: 55, startPoint y: 235, endPoint x: 102, endPoint y: 178, distance: 73.9
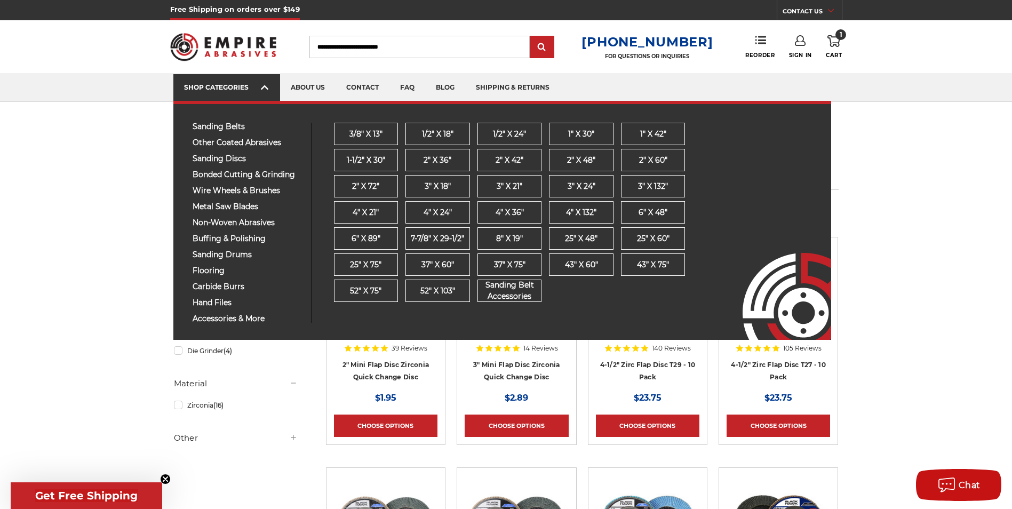
click at [246, 88] on div "SHOP CATEGORIES" at bounding box center [226, 87] width 85 height 8
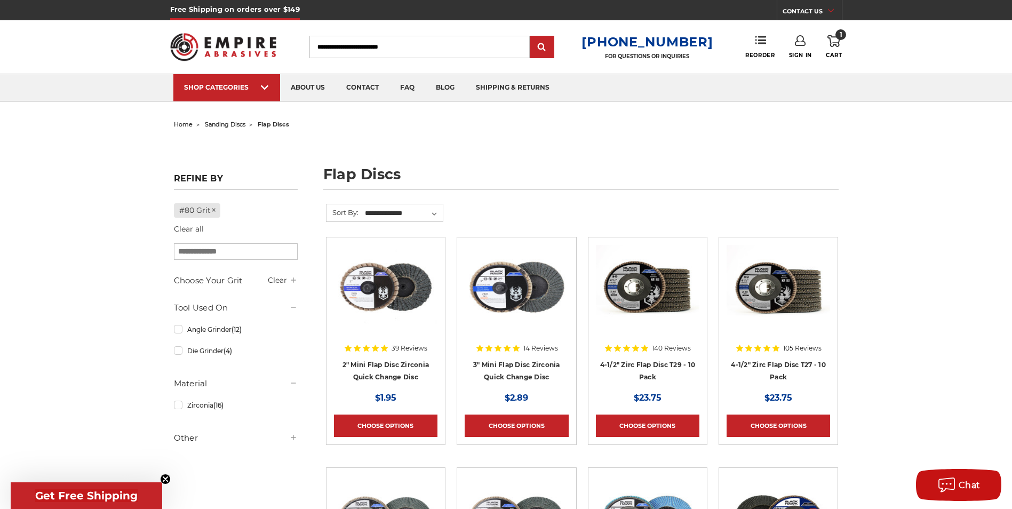
drag, startPoint x: 117, startPoint y: 55, endPoint x: 237, endPoint y: 25, distance: 124.4
click at [117, 55] on header "Free Shipping on orders over $149 CONTACT US Monday - Friday (excluding holiday…" at bounding box center [506, 51] width 1012 height 102
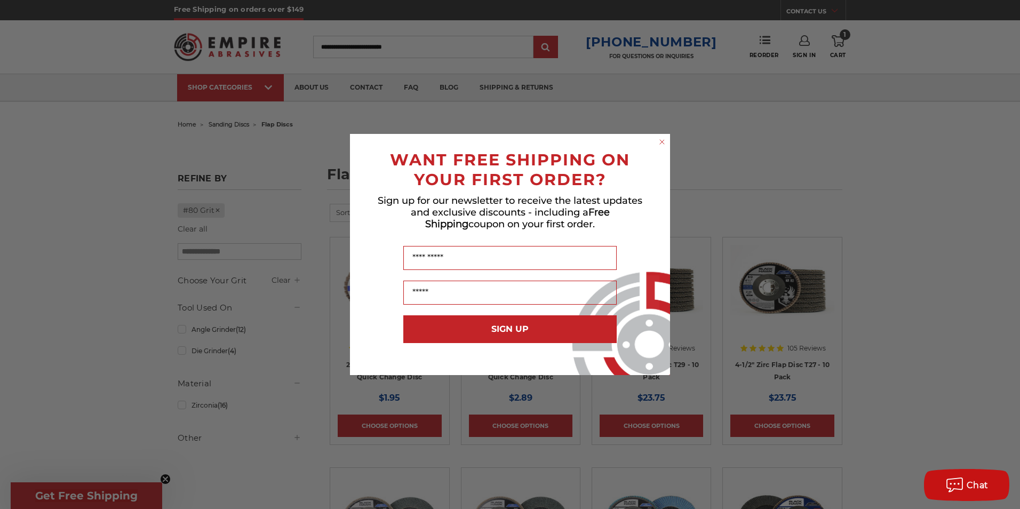
click at [661, 142] on circle "Close dialog" at bounding box center [662, 142] width 10 height 10
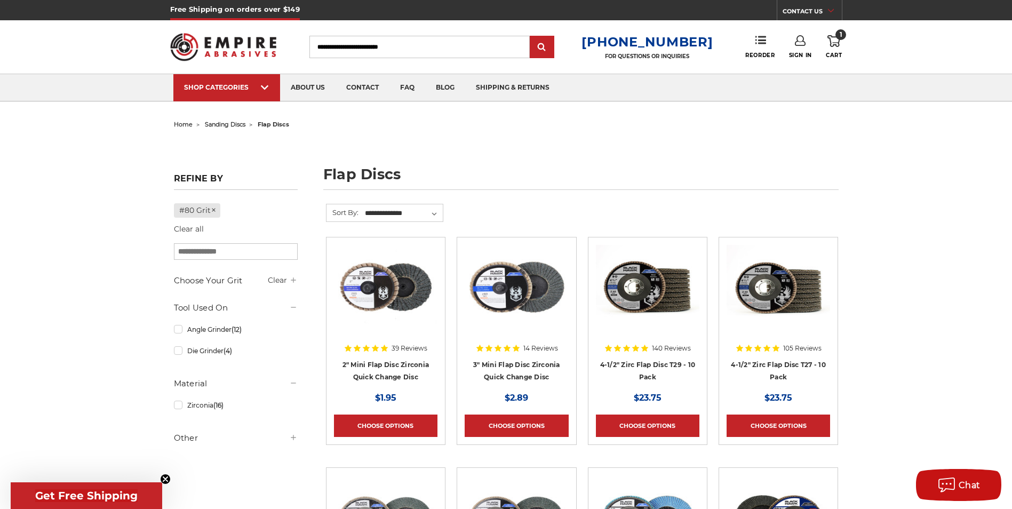
click at [233, 54] on img at bounding box center [223, 47] width 107 height 42
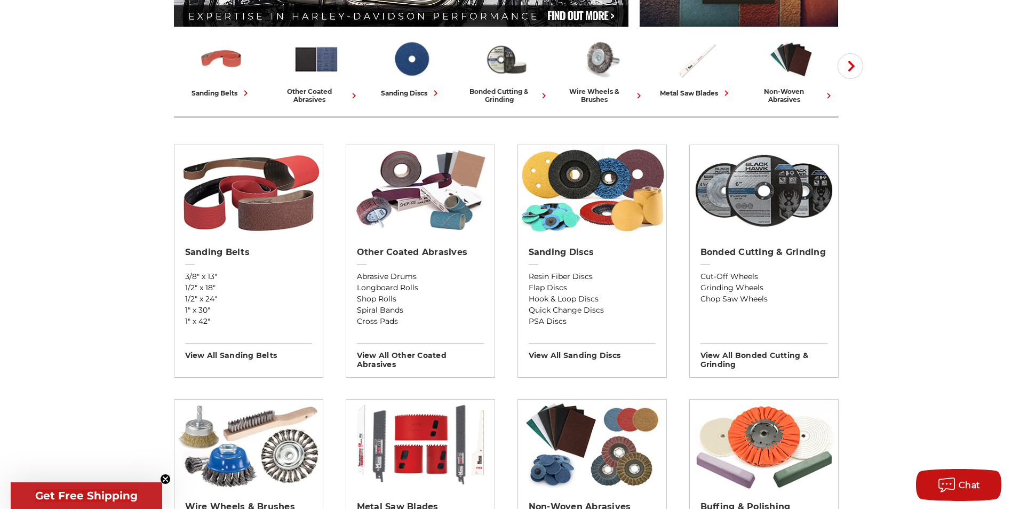
scroll to position [267, 0]
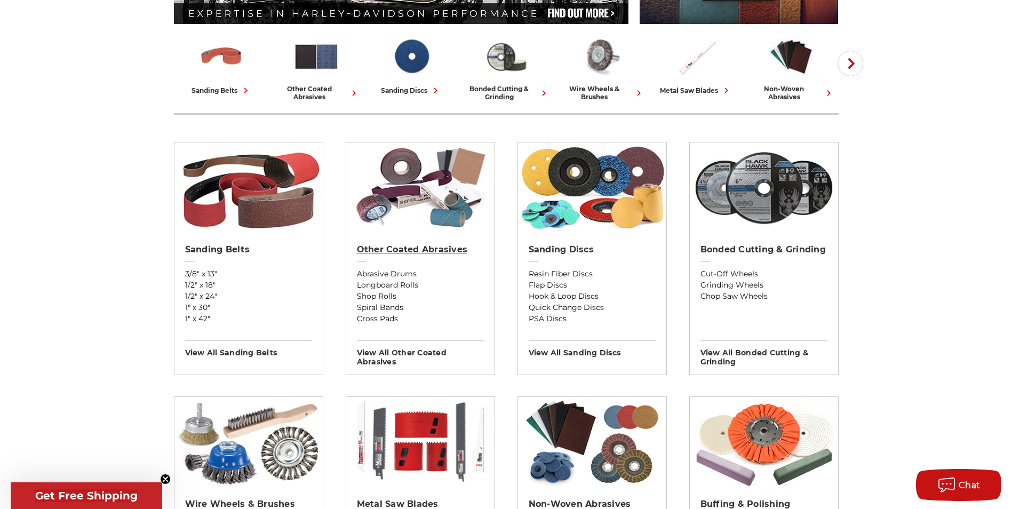
click at [408, 248] on h2 "Other Coated Abrasives" at bounding box center [420, 249] width 127 height 11
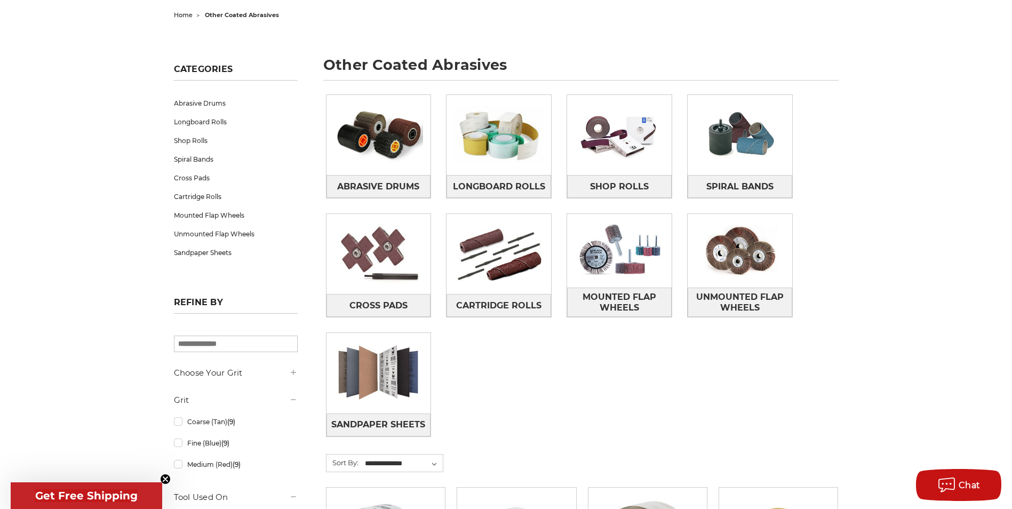
scroll to position [160, 0]
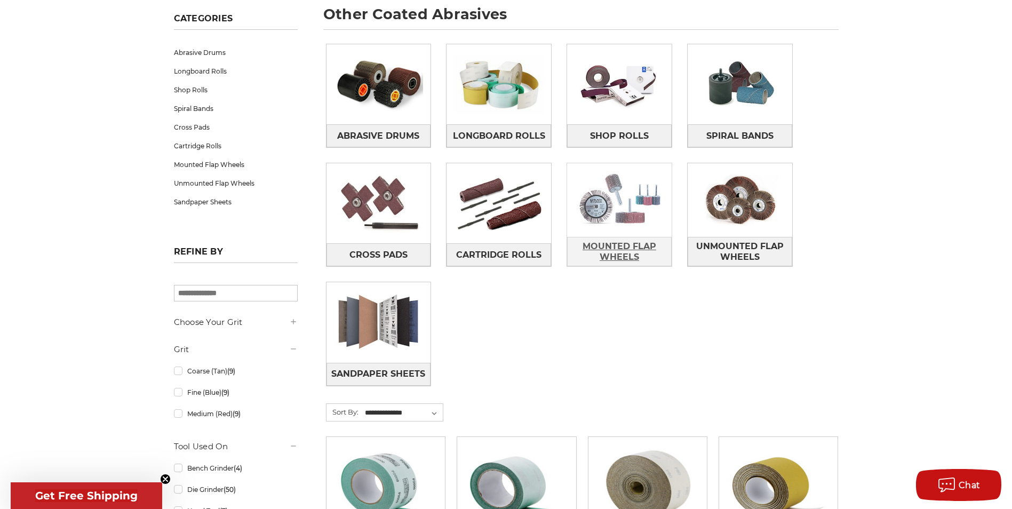
click at [640, 255] on span "Mounted Flap Wheels" at bounding box center [618, 251] width 103 height 29
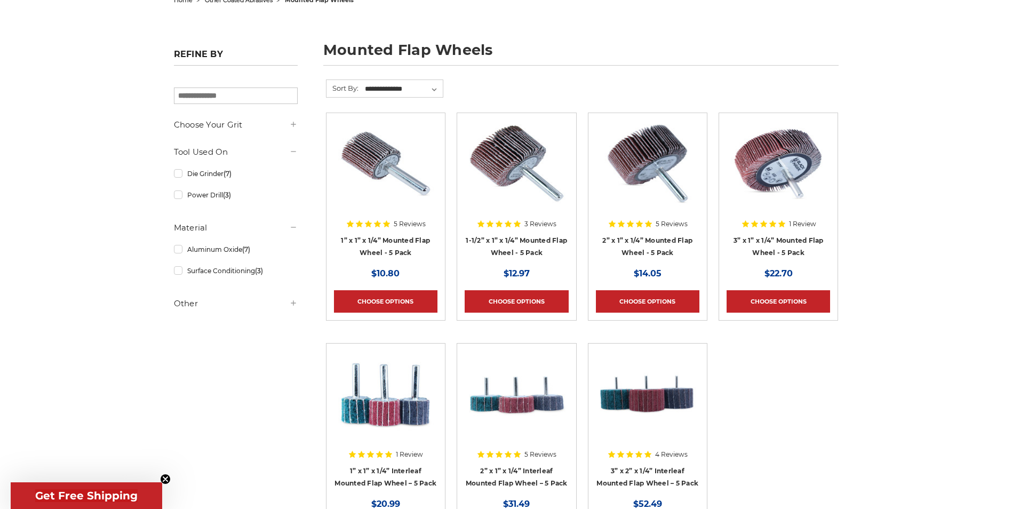
scroll to position [160, 0]
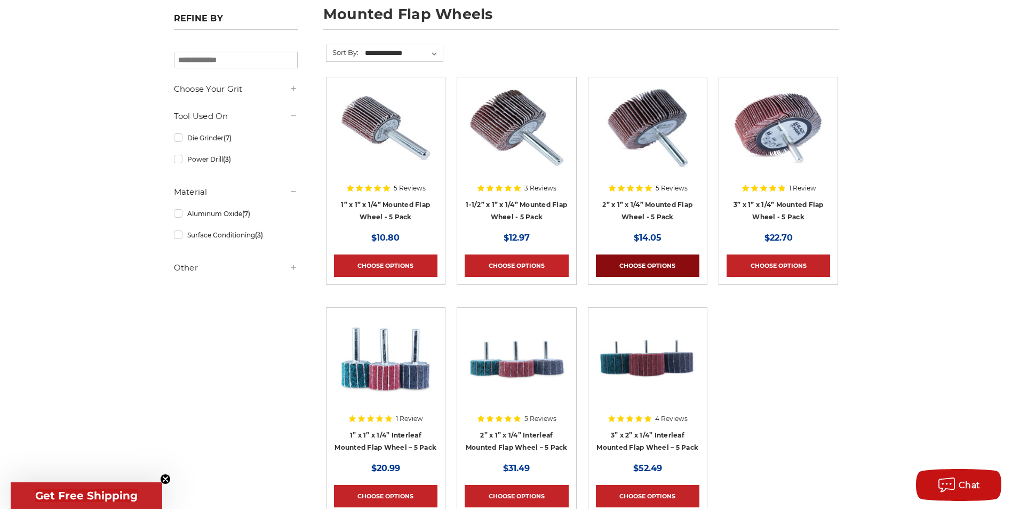
click at [653, 263] on link "Choose Options" at bounding box center [647, 265] width 103 height 22
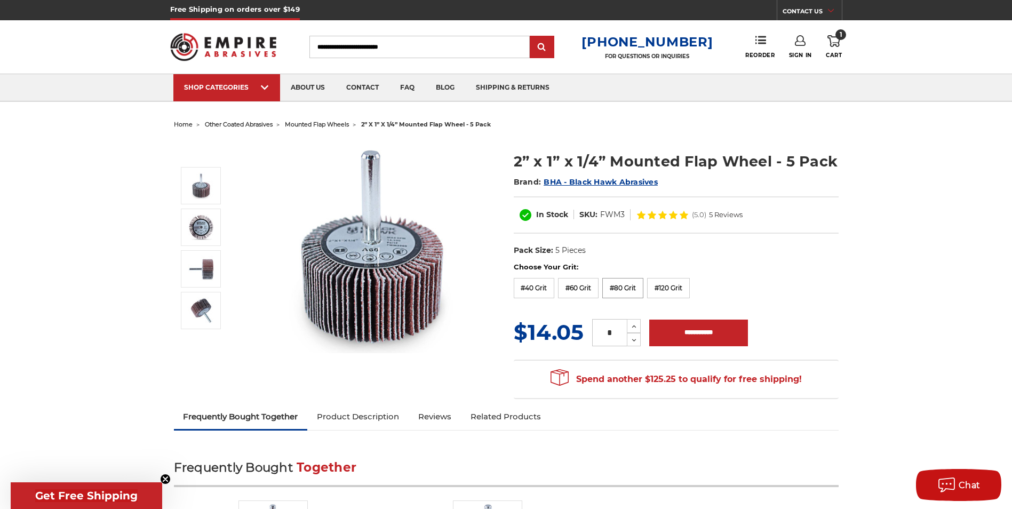
click at [634, 290] on label "#80 Grit" at bounding box center [622, 288] width 41 height 20
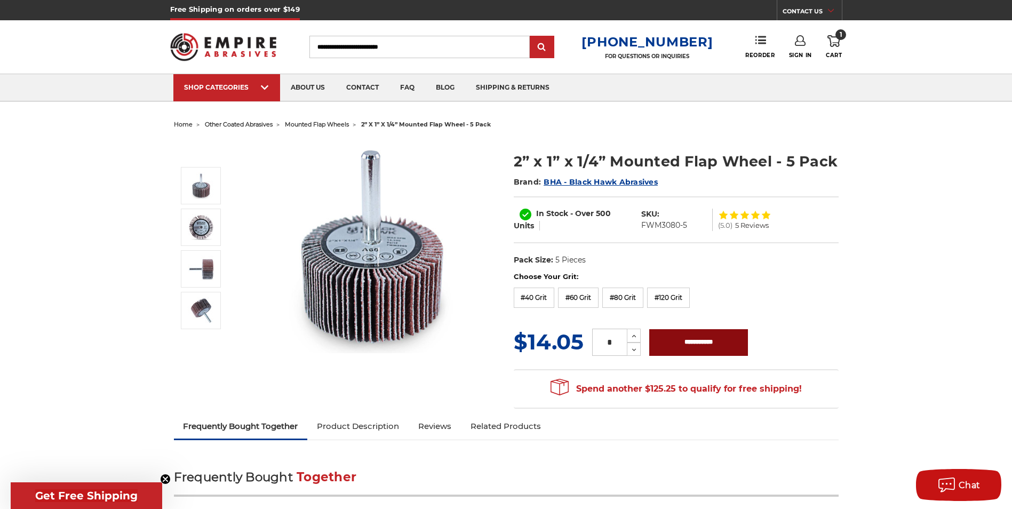
click at [687, 334] on input "**********" at bounding box center [698, 342] width 99 height 27
type input "**********"
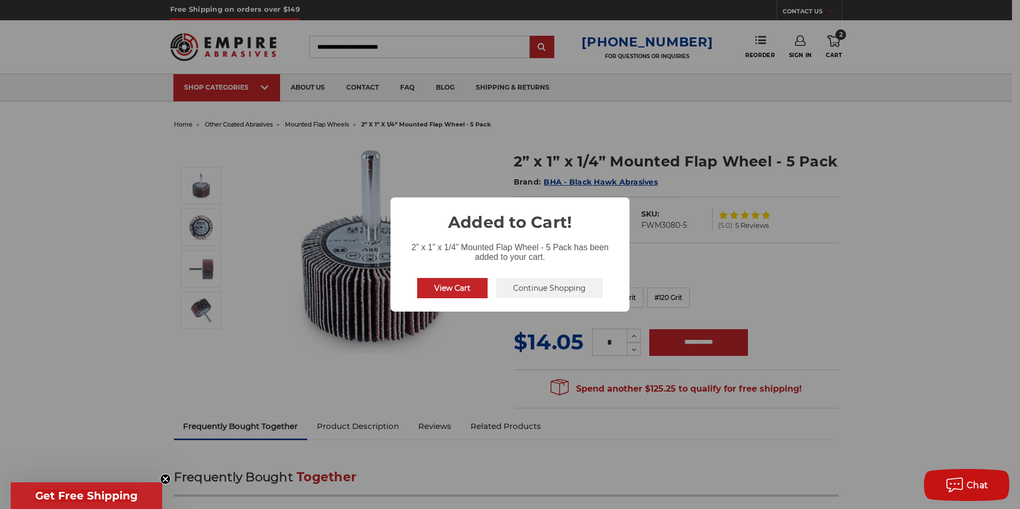
click at [470, 166] on div "× Added to Cart! 2” x 1” x 1/4” Mounted Flap Wheel - 5 Pack has been added to y…" at bounding box center [510, 254] width 1020 height 509
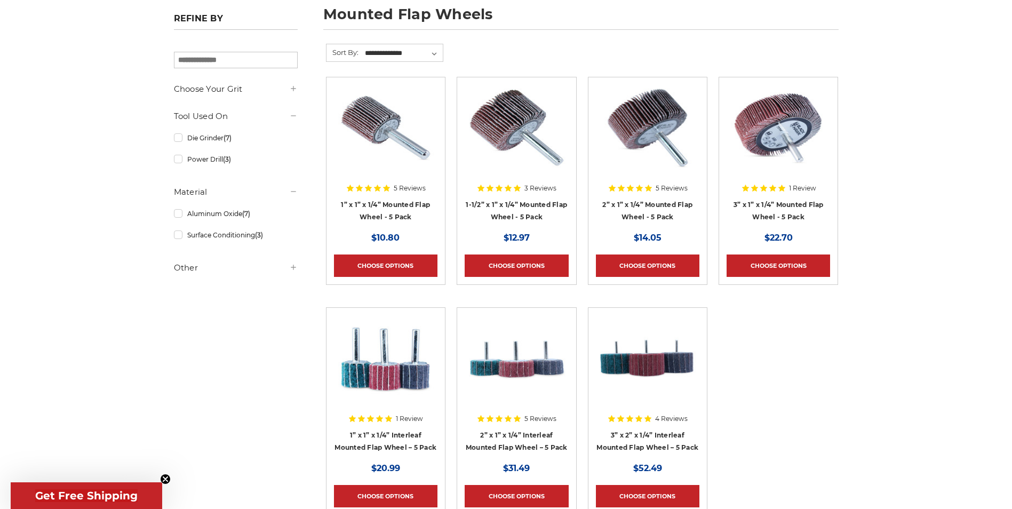
click at [785, 137] on img at bounding box center [777, 127] width 103 height 85
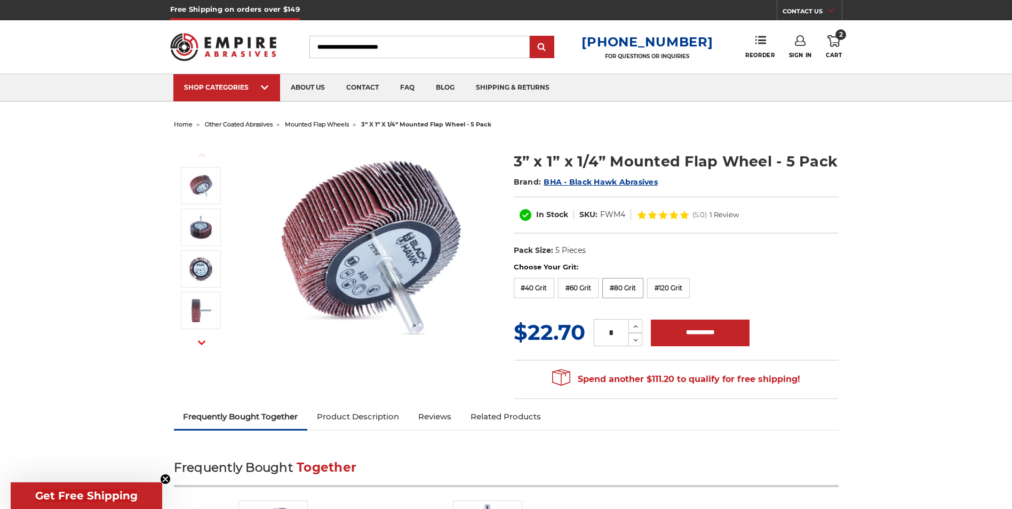
click at [617, 291] on label "#80 Grit" at bounding box center [622, 288] width 41 height 20
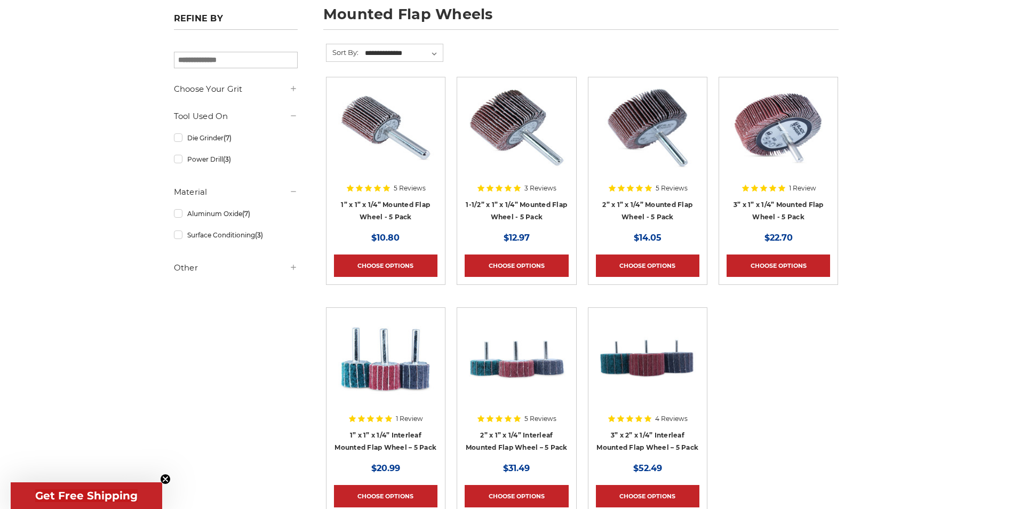
click at [769, 340] on ul "5 Reviews 1” x 1” x 1/4” Mounted Flap Wheel - 5 Pack MSRP: Was: Now: $10.80 Cho…" at bounding box center [582, 307] width 524 height 461
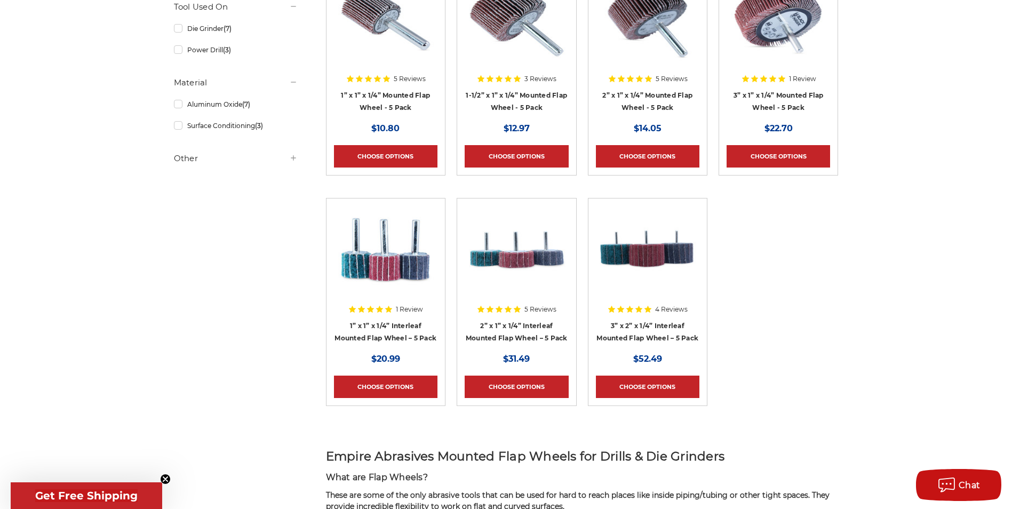
scroll to position [107, 0]
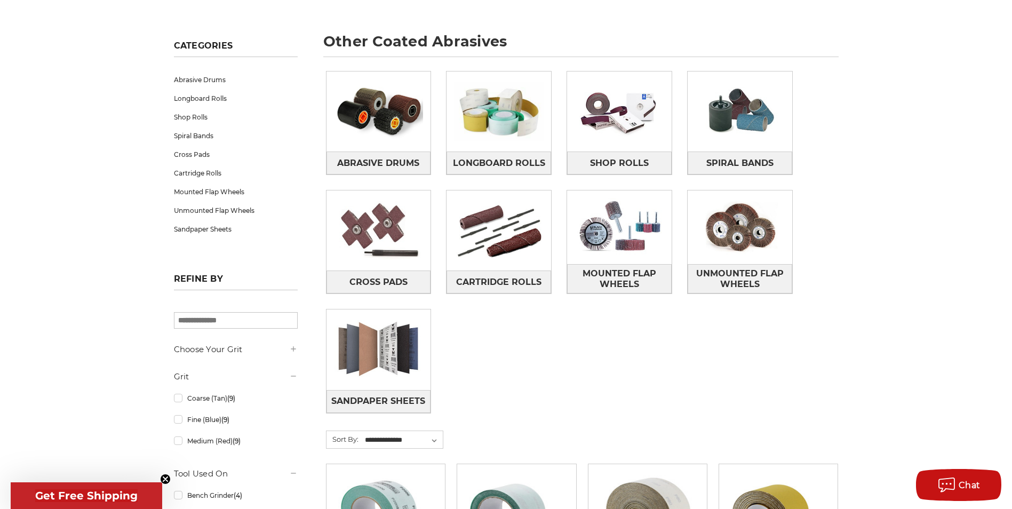
scroll to position [107, 0]
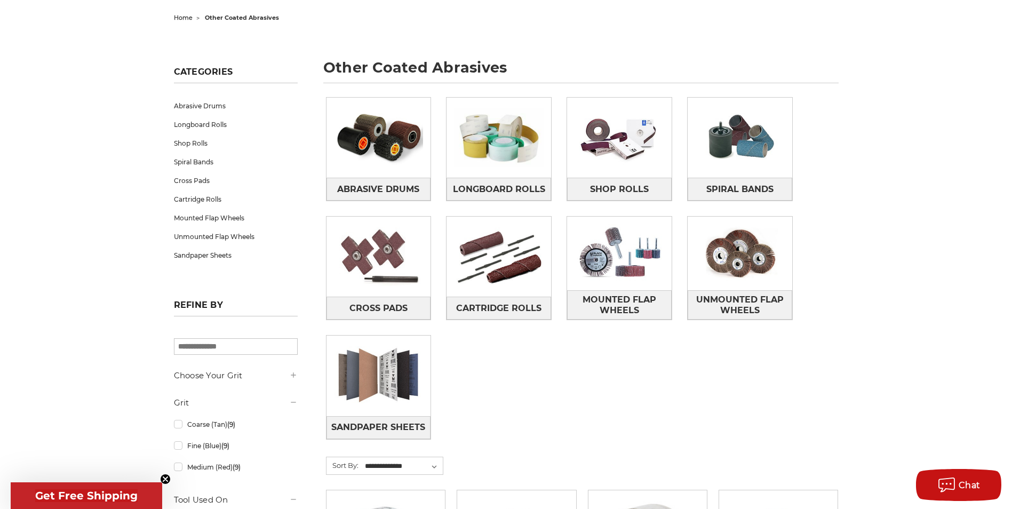
click at [624, 243] on img at bounding box center [619, 254] width 105 height 74
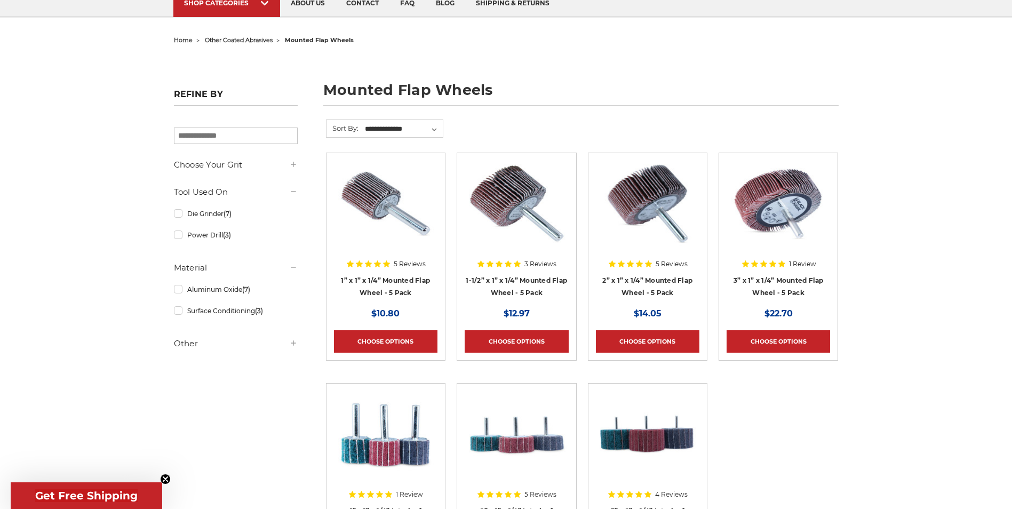
scroll to position [107, 0]
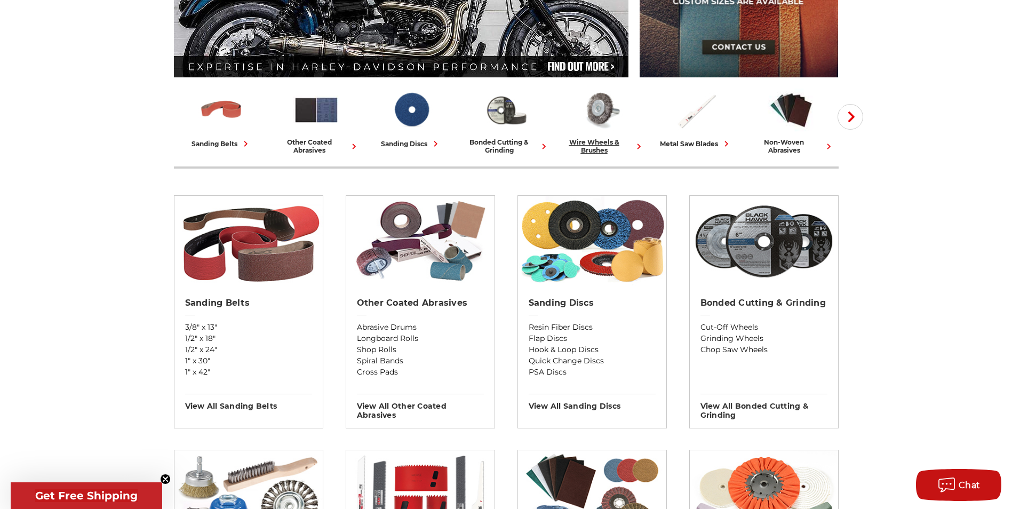
drag, startPoint x: 951, startPoint y: 202, endPoint x: 602, endPoint y: 143, distance: 354.2
click at [590, 113] on img at bounding box center [601, 110] width 47 height 46
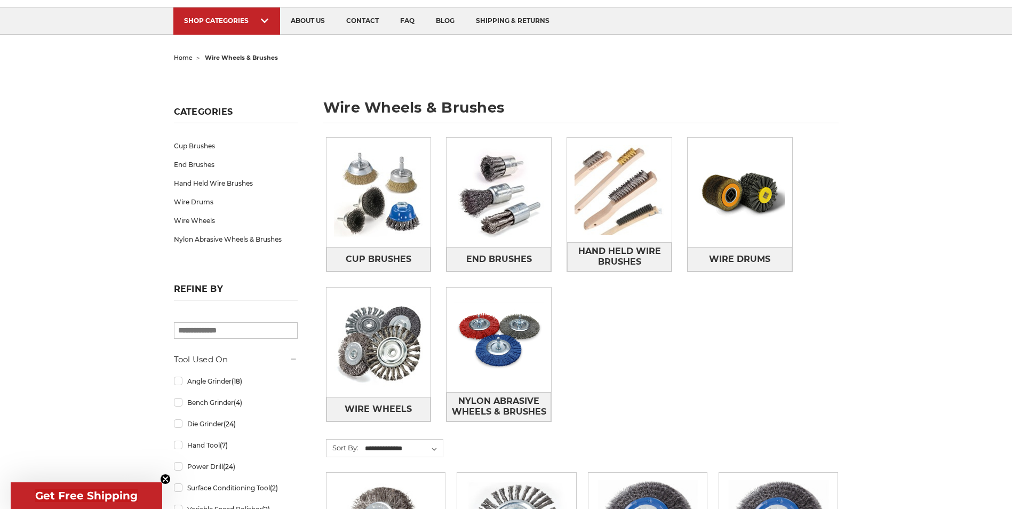
scroll to position [107, 0]
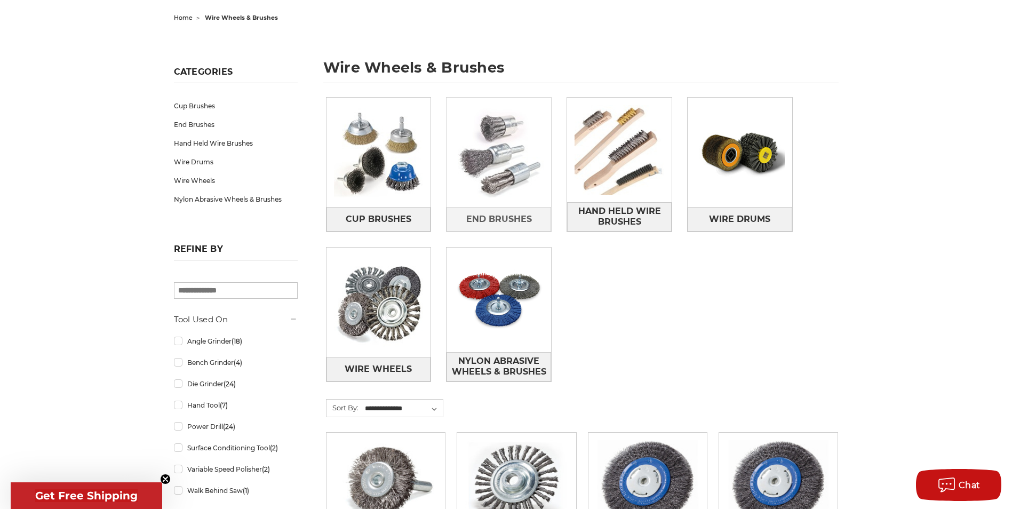
click at [504, 169] on img at bounding box center [498, 152] width 105 height 105
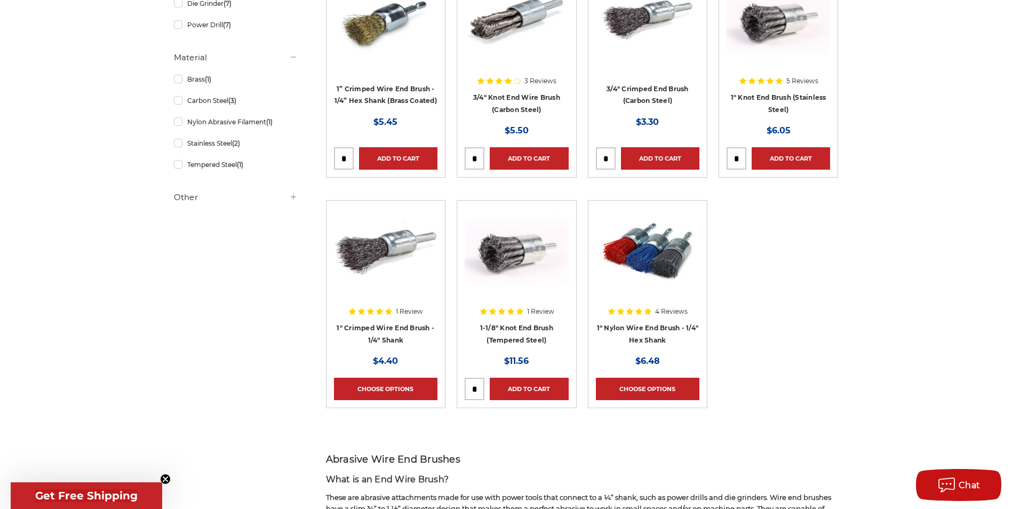
scroll to position [320, 0]
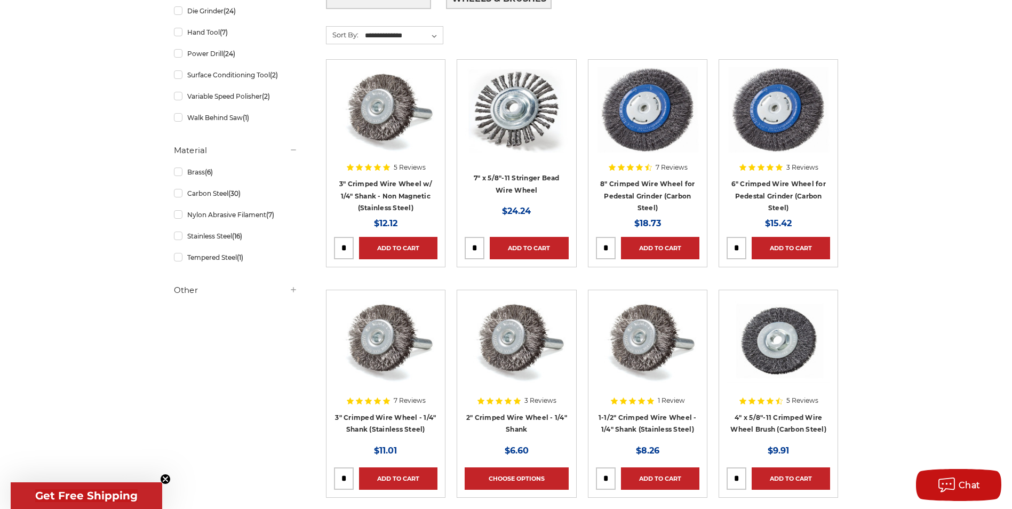
scroll to position [480, 0]
click at [396, 337] on img at bounding box center [385, 339] width 103 height 85
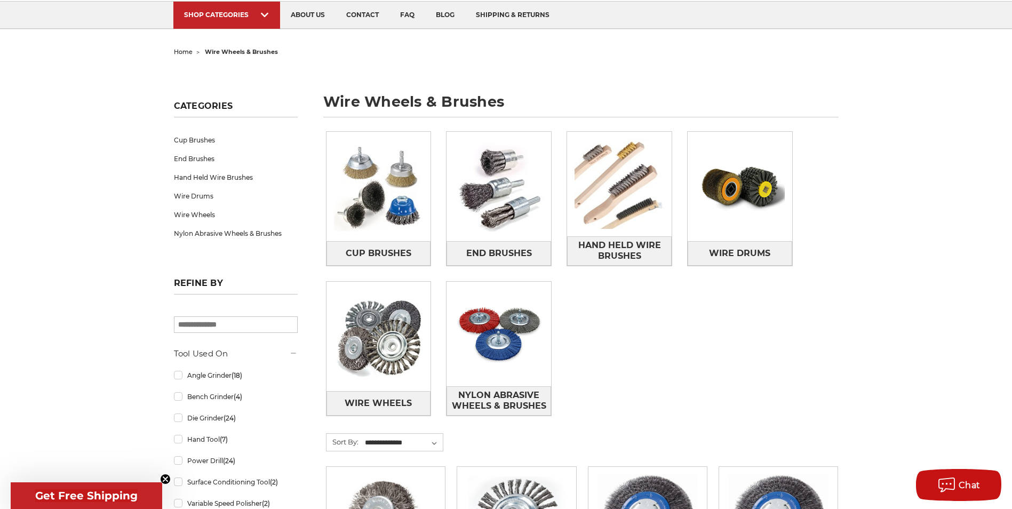
scroll to position [53, 0]
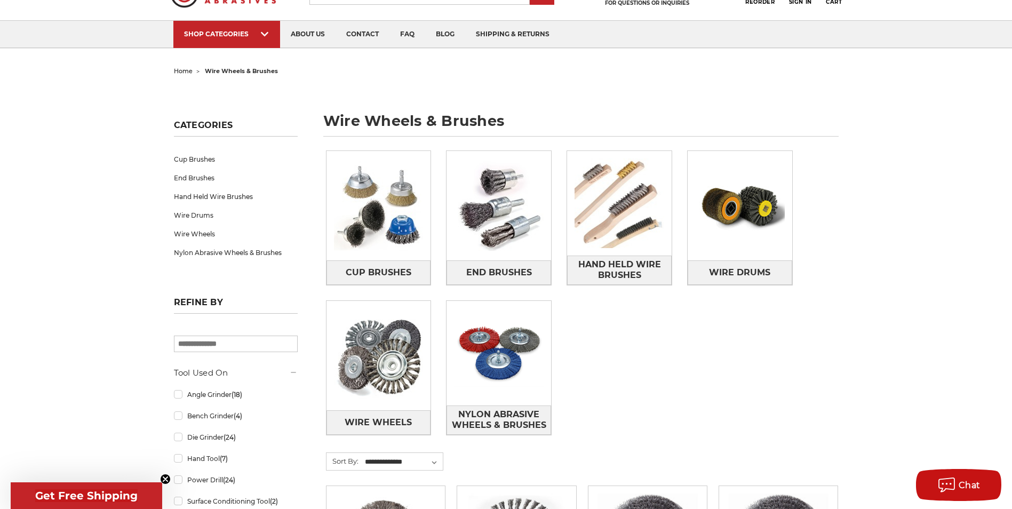
drag, startPoint x: 655, startPoint y: 353, endPoint x: 649, endPoint y: 354, distance: 6.5
click at [655, 354] on div "Cup Brushes End Brushes Hand Held Wire Brushes Wire Drums Wire Wheels" at bounding box center [581, 301] width 527 height 317
click at [346, 369] on img at bounding box center [378, 355] width 105 height 105
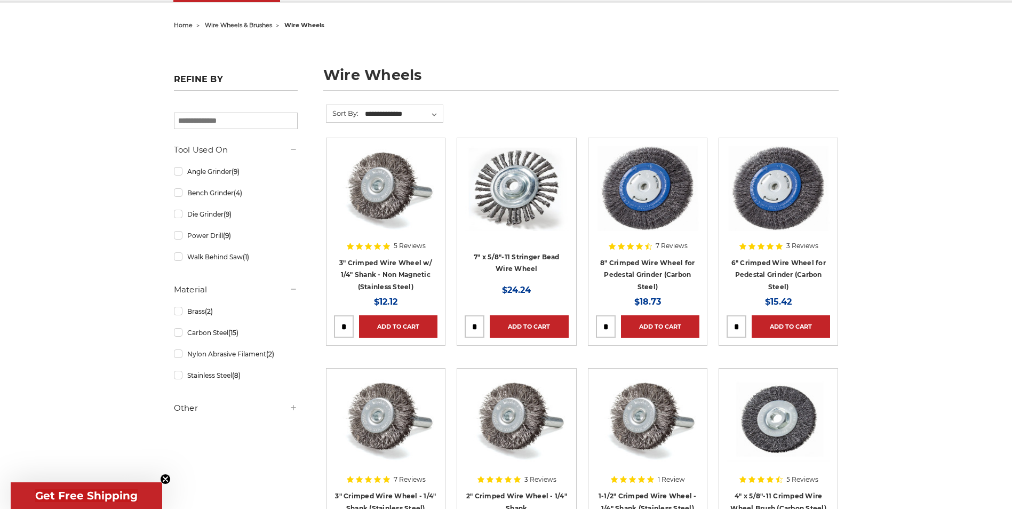
scroll to position [160, 0]
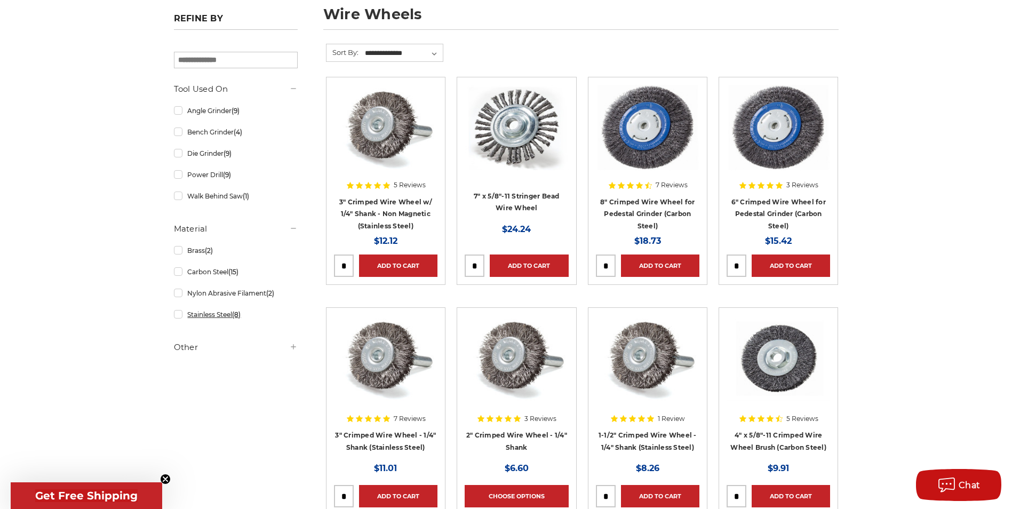
click at [179, 315] on link "Stainless Steel (8)" at bounding box center [236, 314] width 124 height 19
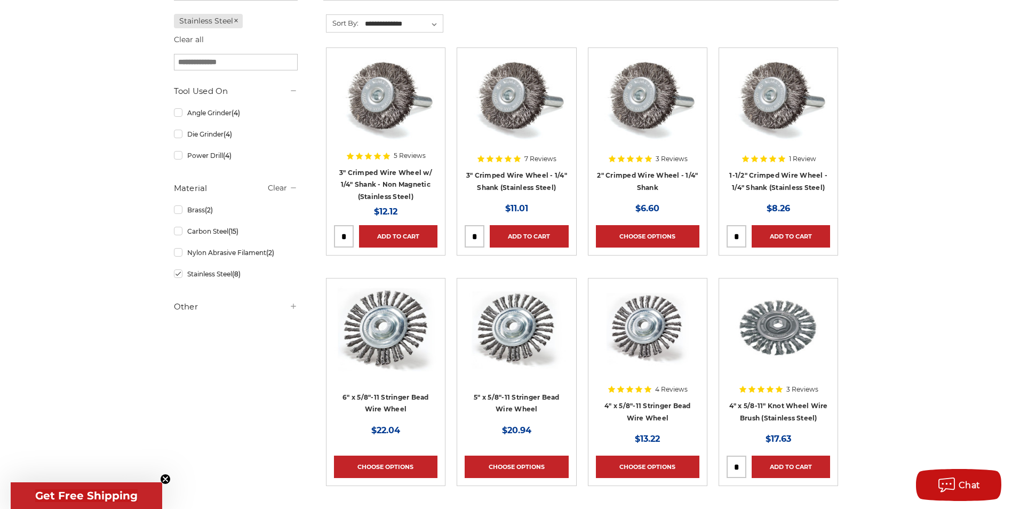
scroll to position [213, 0]
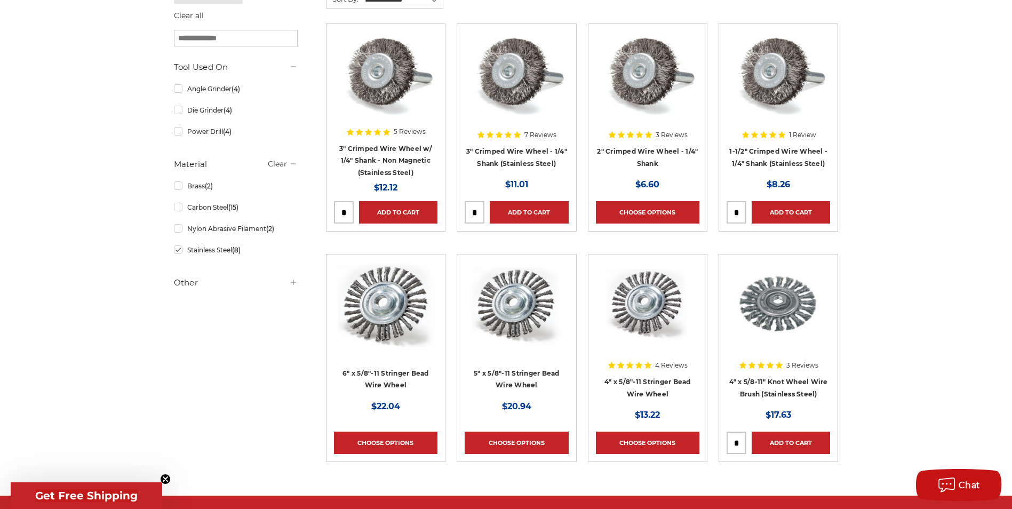
click at [384, 83] on img at bounding box center [385, 73] width 103 height 85
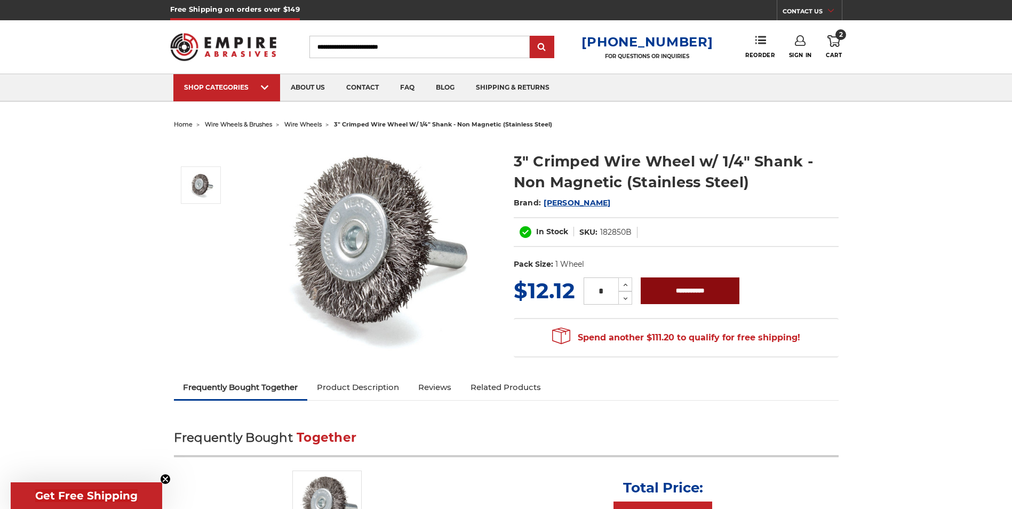
click at [705, 297] on input "**********" at bounding box center [689, 290] width 99 height 27
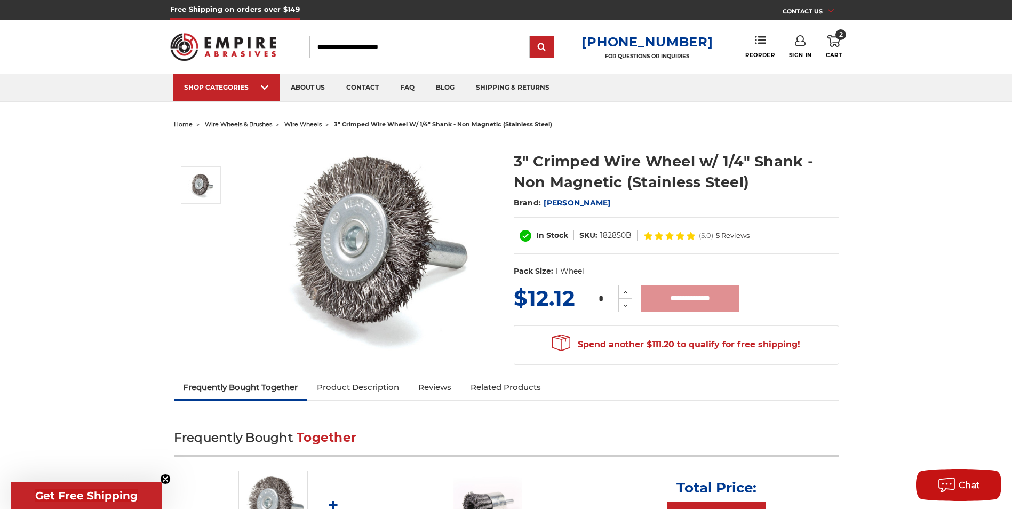
type input "**********"
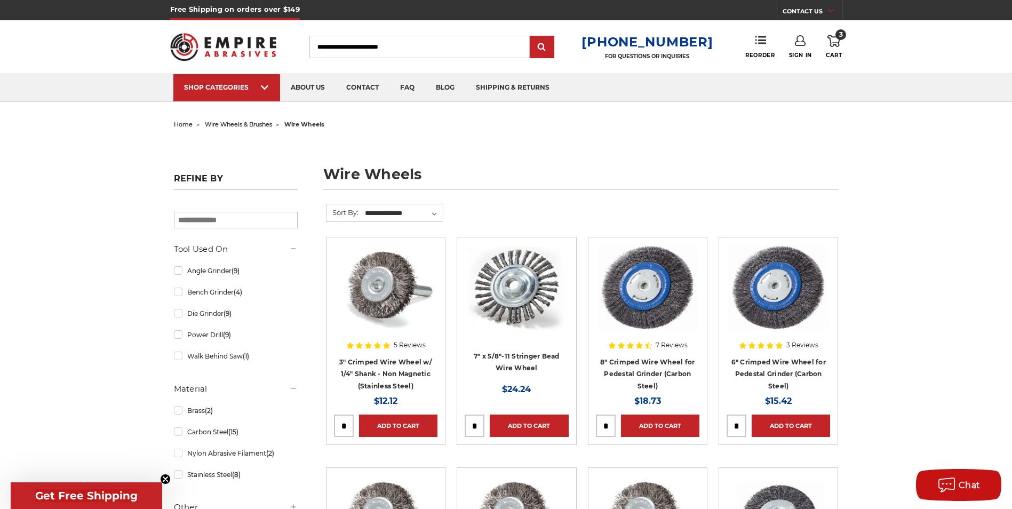
click at [242, 49] on img at bounding box center [223, 47] width 107 height 42
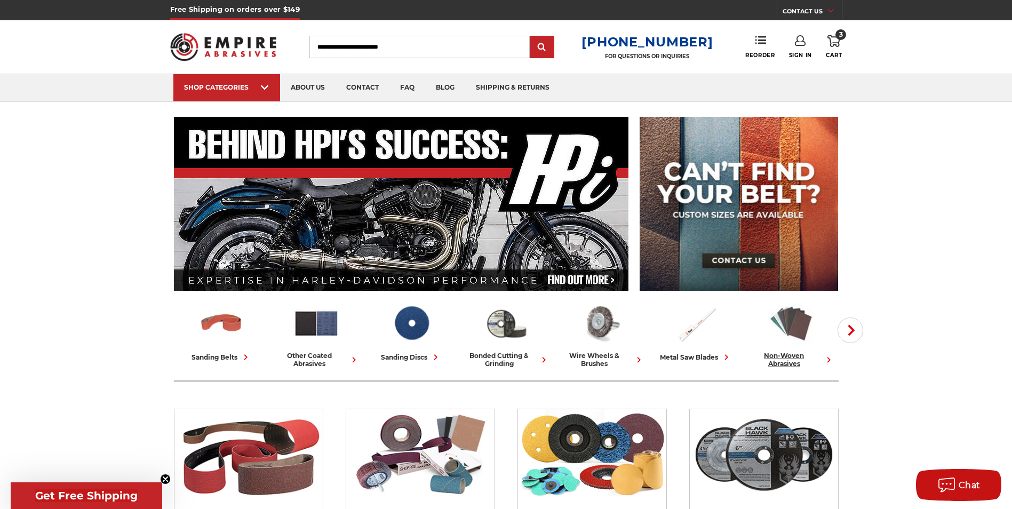
click at [784, 327] on img at bounding box center [790, 323] width 47 height 46
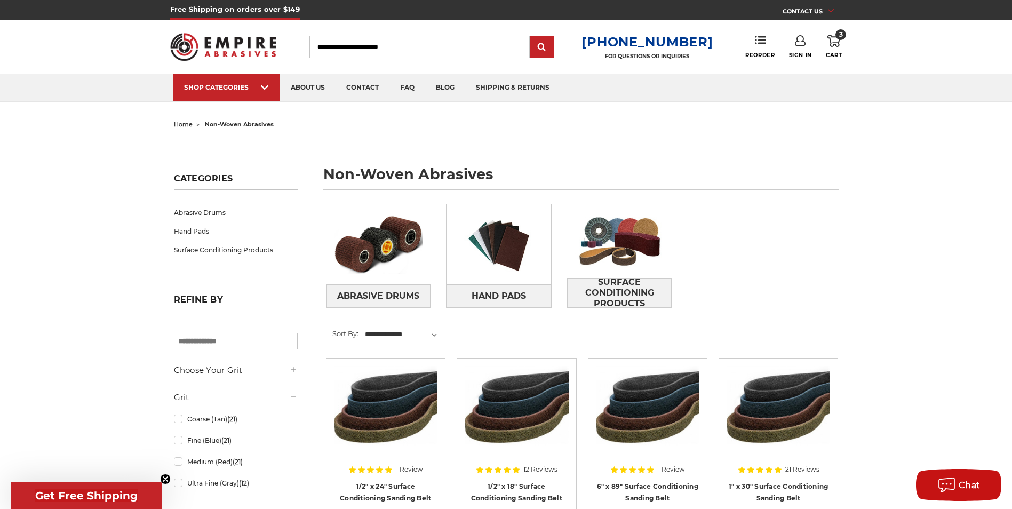
click at [810, 278] on div "Abrasive Drums Hand Pads Surface Conditioning Products" at bounding box center [581, 264] width 527 height 136
click at [830, 41] on use at bounding box center [833, 41] width 13 height 12
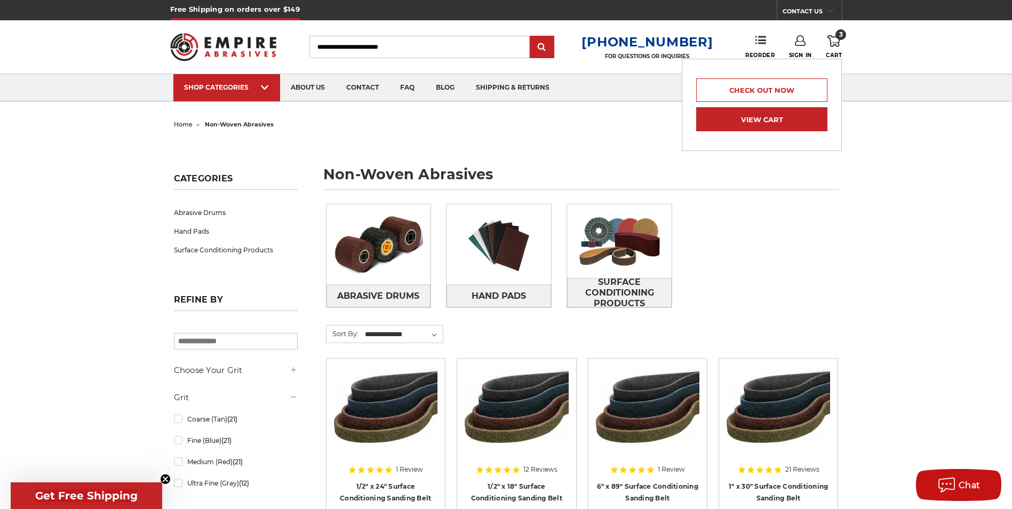
click at [790, 121] on link "View Cart" at bounding box center [761, 119] width 131 height 24
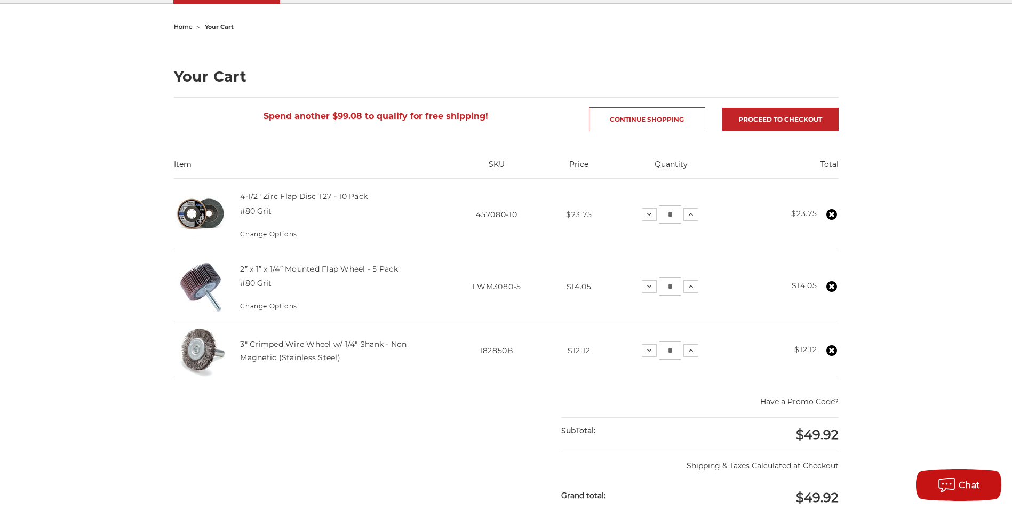
scroll to position [107, 0]
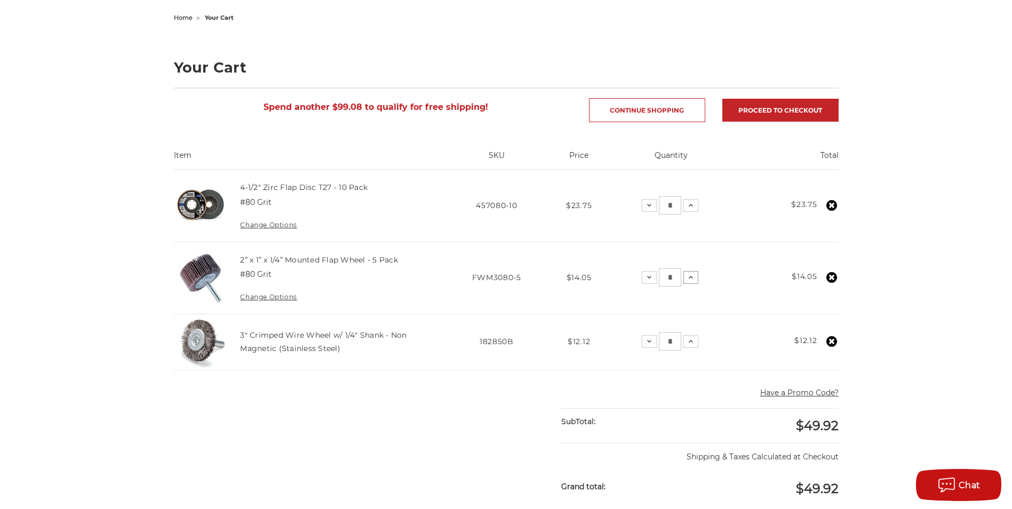
click at [696, 278] on button "Increase Quantity:" at bounding box center [690, 277] width 15 height 13
click at [693, 276] on icon at bounding box center [690, 277] width 9 height 9
click at [697, 341] on button "Increase Quantity:" at bounding box center [690, 341] width 15 height 13
drag, startPoint x: 672, startPoint y: 342, endPoint x: 639, endPoint y: 342, distance: 33.1
click at [641, 342] on div "Decrease Quantity: * Increase Quantity:" at bounding box center [668, 341] width 57 height 18
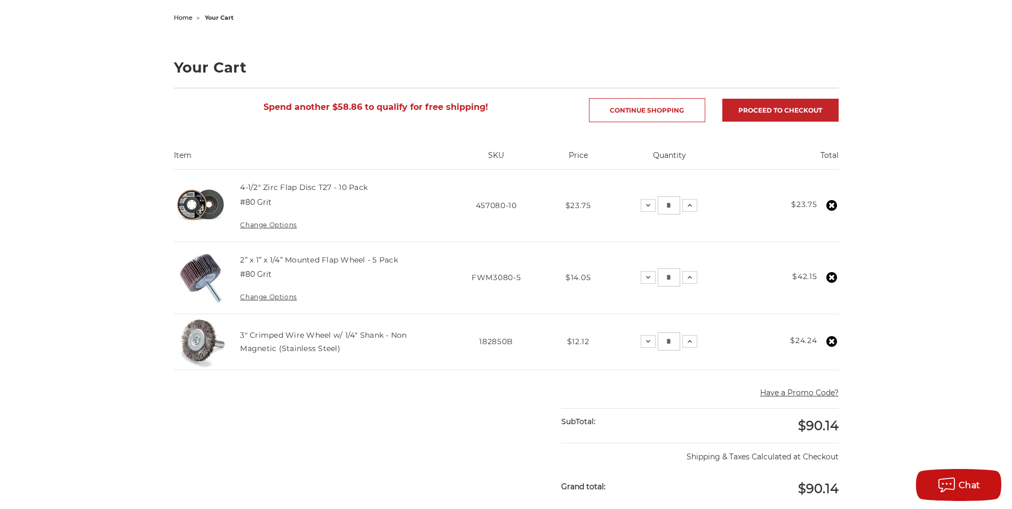
drag, startPoint x: 667, startPoint y: 341, endPoint x: 680, endPoint y: 340, distance: 13.4
click at [680, 340] on div "Decrease Quantity: * Increase Quantity:" at bounding box center [668, 341] width 57 height 18
type input "*"
drag, startPoint x: 662, startPoint y: 277, endPoint x: 692, endPoint y: 276, distance: 29.9
click at [692, 276] on div "Decrease Quantity: * Increase Quantity:" at bounding box center [667, 277] width 57 height 18
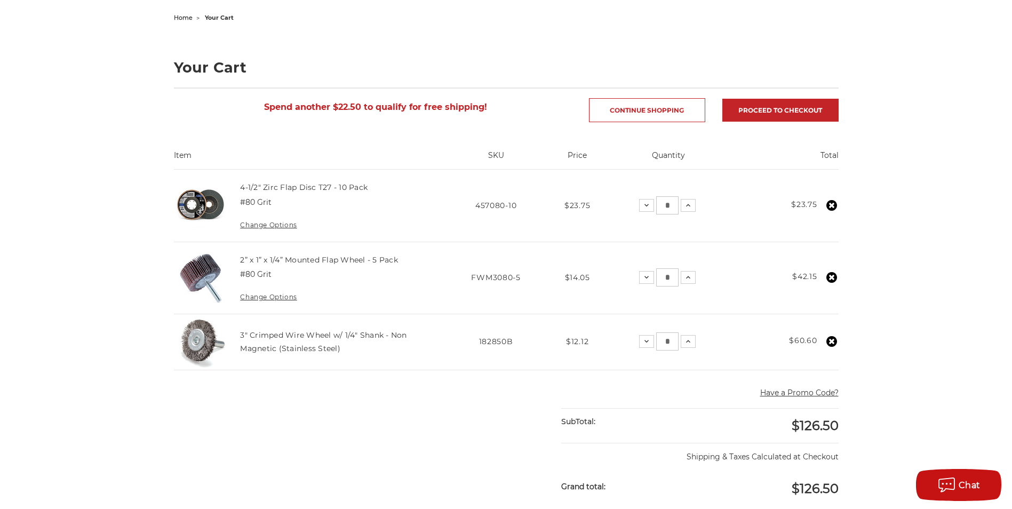
type input "*"
click at [890, 284] on div "home your cart Your Cart Spend another $22.50 to qualify for free shipping! Con…" at bounding box center [506, 391] width 1012 height 762
drag, startPoint x: 664, startPoint y: 206, endPoint x: 684, endPoint y: 205, distance: 19.8
click at [684, 205] on div "Decrease Quantity: * Increase Quantity:" at bounding box center [667, 205] width 57 height 18
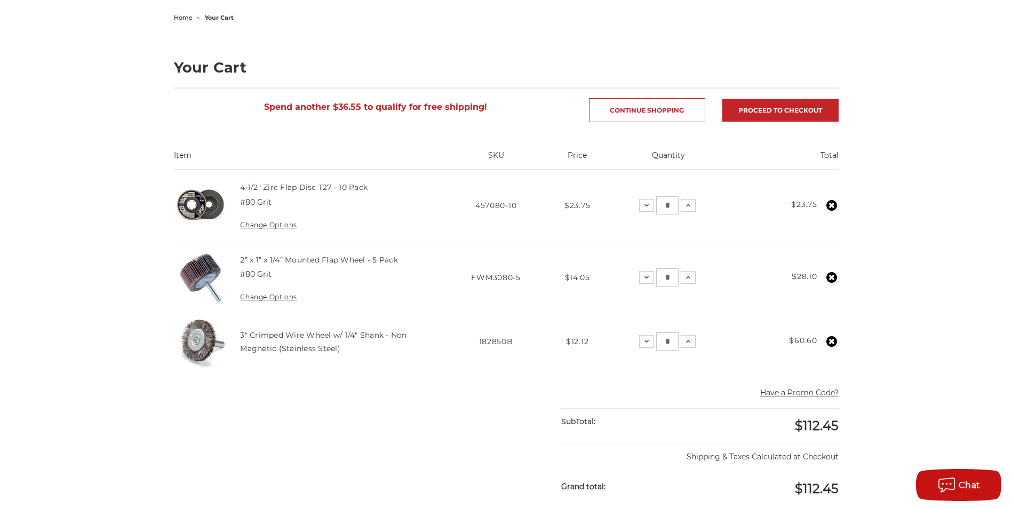
type input "*"
click at [884, 223] on div "home your cart Your Cart Spend another $36.55 to qualify for free shipping! Con…" at bounding box center [506, 391] width 1012 height 762
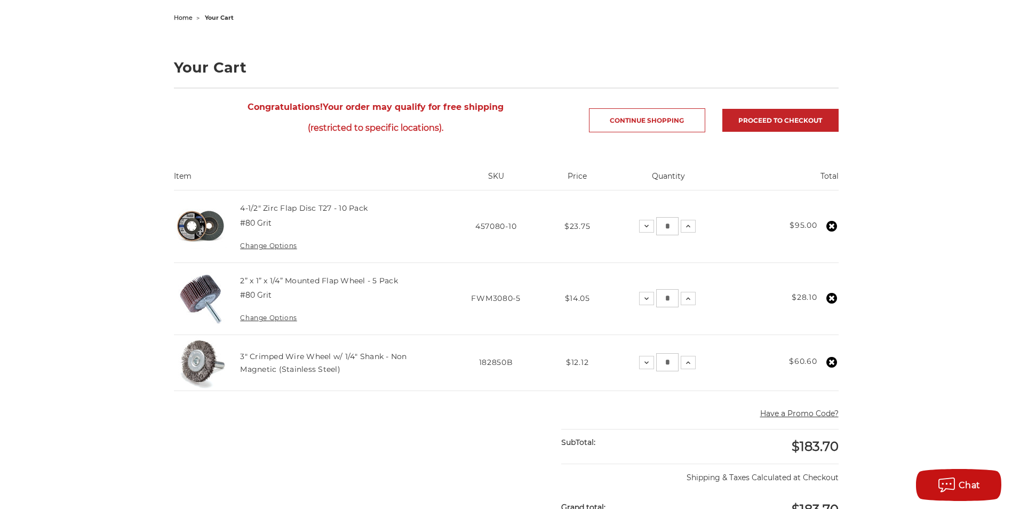
click at [934, 230] on div "home your cart Your Cart Congratulations! Your order may qualify for free shipp…" at bounding box center [506, 401] width 1012 height 782
click at [909, 232] on div "home your cart Your Cart Congratulations! Your order may qualify for free shipp…" at bounding box center [506, 401] width 1012 height 782
drag, startPoint x: 661, startPoint y: 365, endPoint x: 675, endPoint y: 364, distance: 14.4
click at [675, 364] on input "*" at bounding box center [667, 362] width 22 height 18
click at [940, 325] on div "home your cart Your Cart Congratulations! Your order may qualify for free shipp…" at bounding box center [506, 401] width 1012 height 782
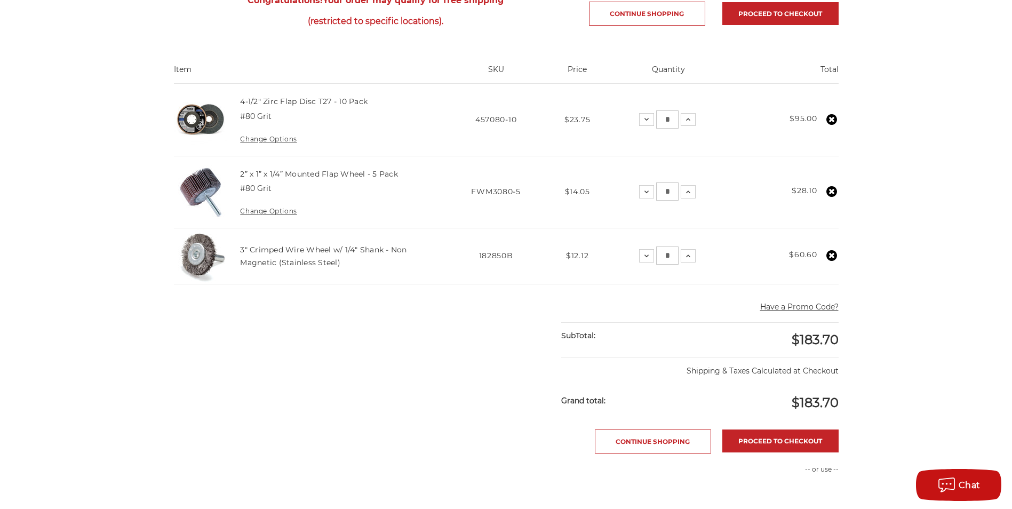
scroll to position [0, 0]
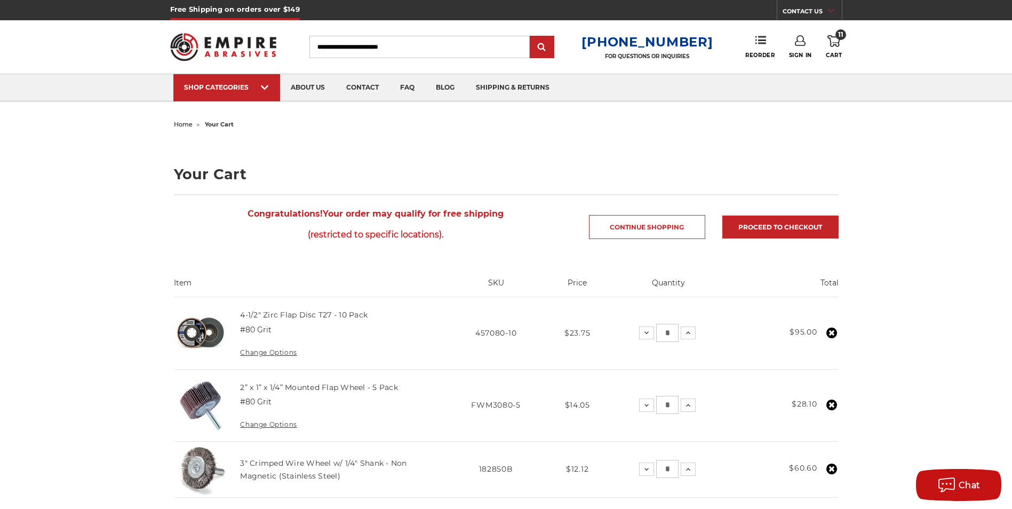
click at [238, 43] on img at bounding box center [223, 47] width 107 height 42
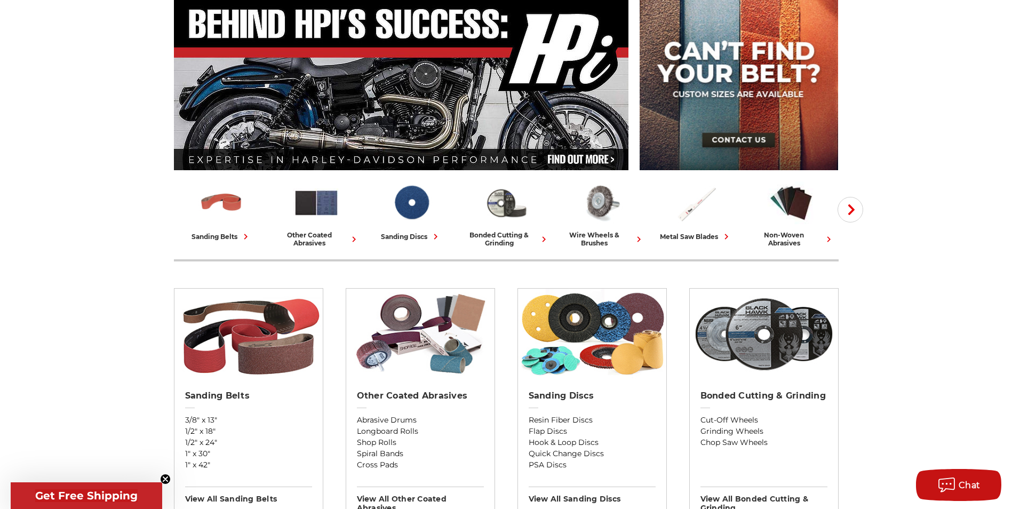
scroll to position [53, 0]
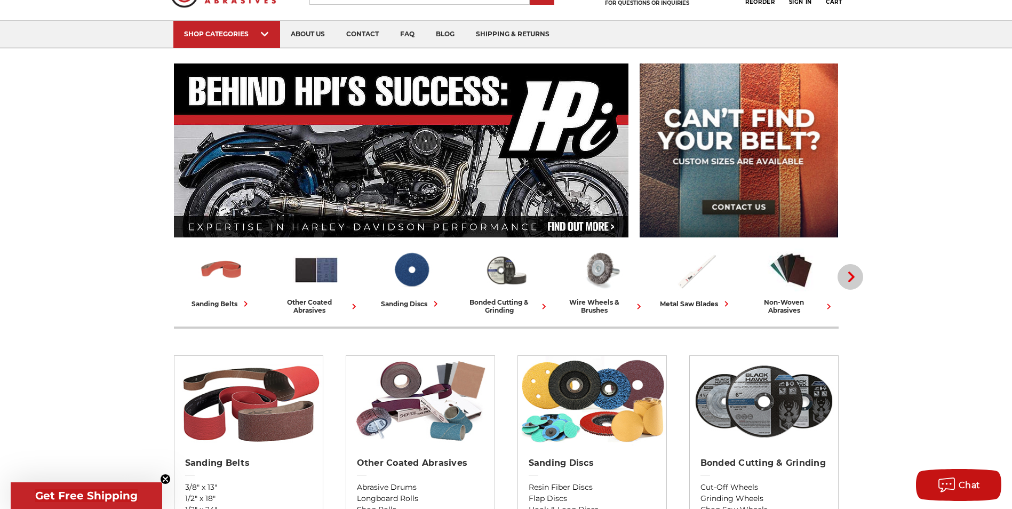
click at [849, 271] on icon "button" at bounding box center [851, 276] width 11 height 11
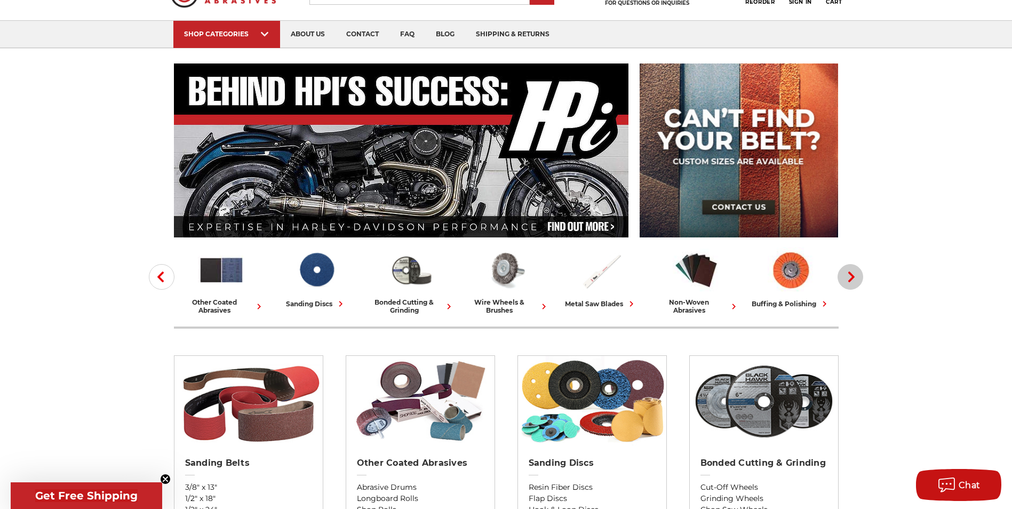
click at [849, 271] on use "button" at bounding box center [851, 276] width 6 height 11
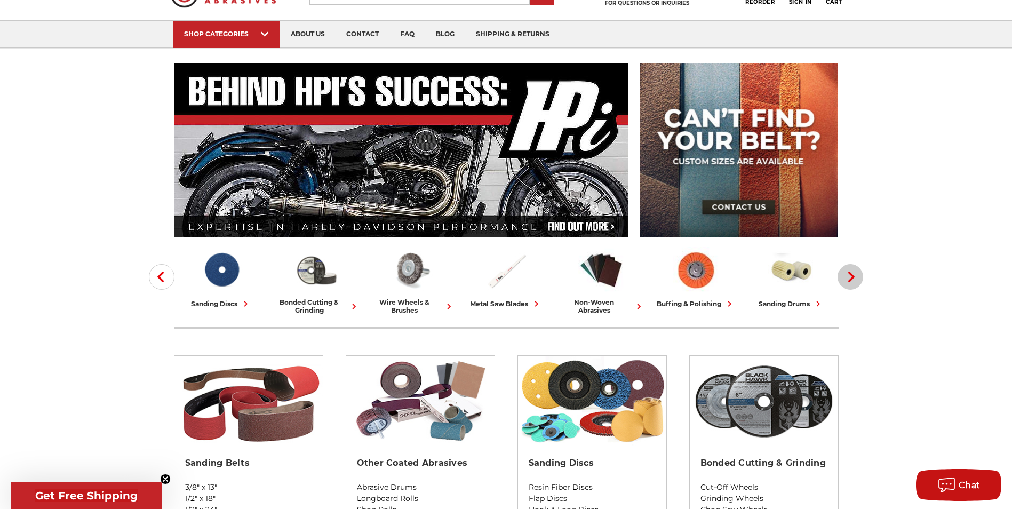
click at [849, 271] on use "button" at bounding box center [851, 276] width 6 height 11
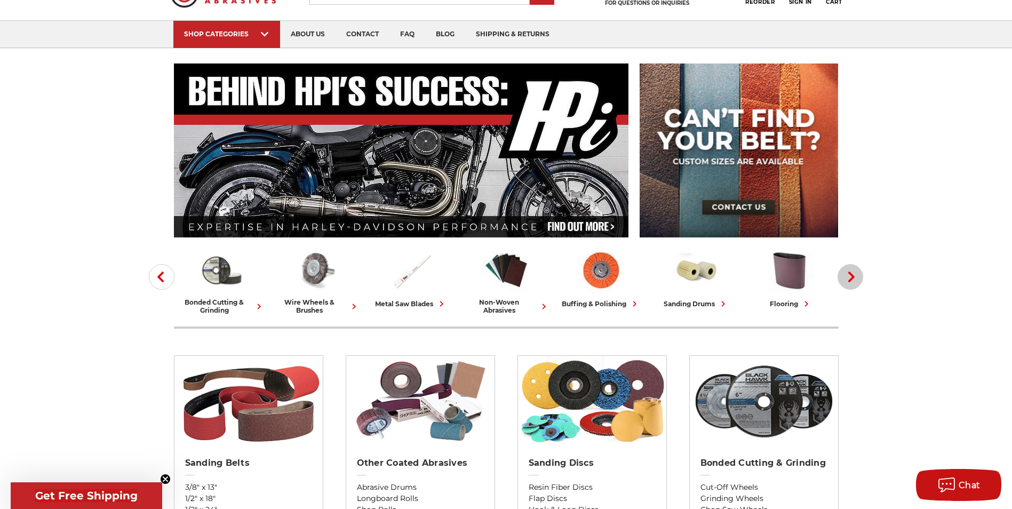
click at [849, 271] on use "button" at bounding box center [851, 276] width 6 height 11
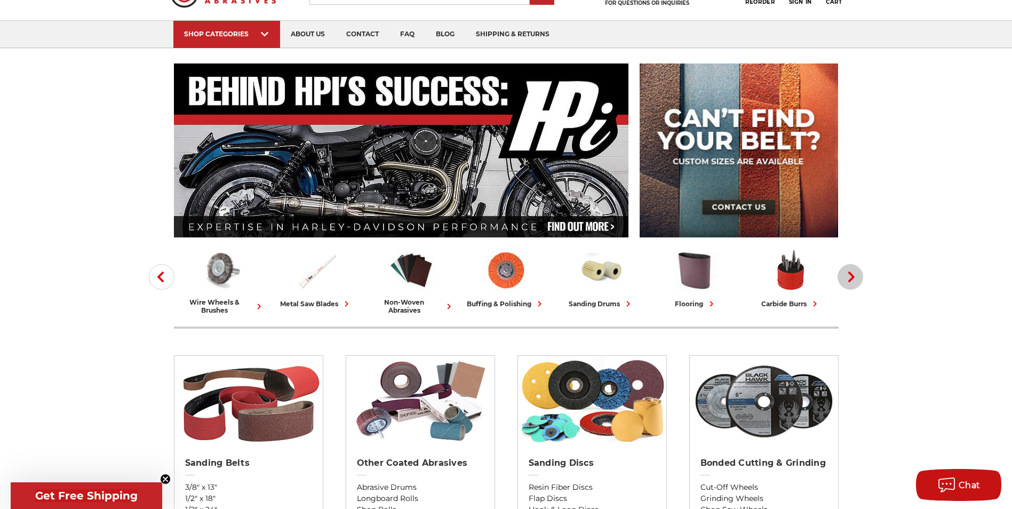
click at [849, 271] on use "button" at bounding box center [851, 276] width 6 height 11
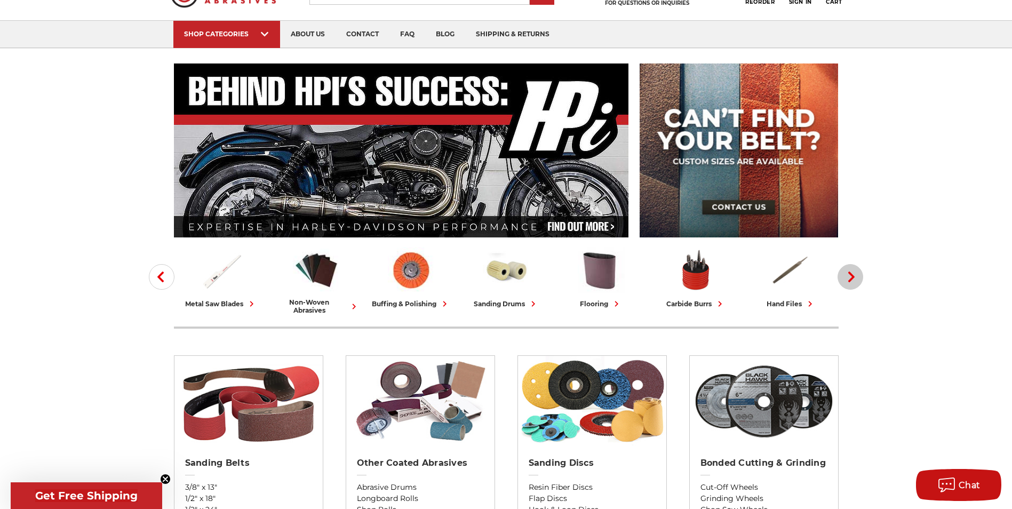
click at [849, 271] on use "button" at bounding box center [851, 276] width 6 height 11
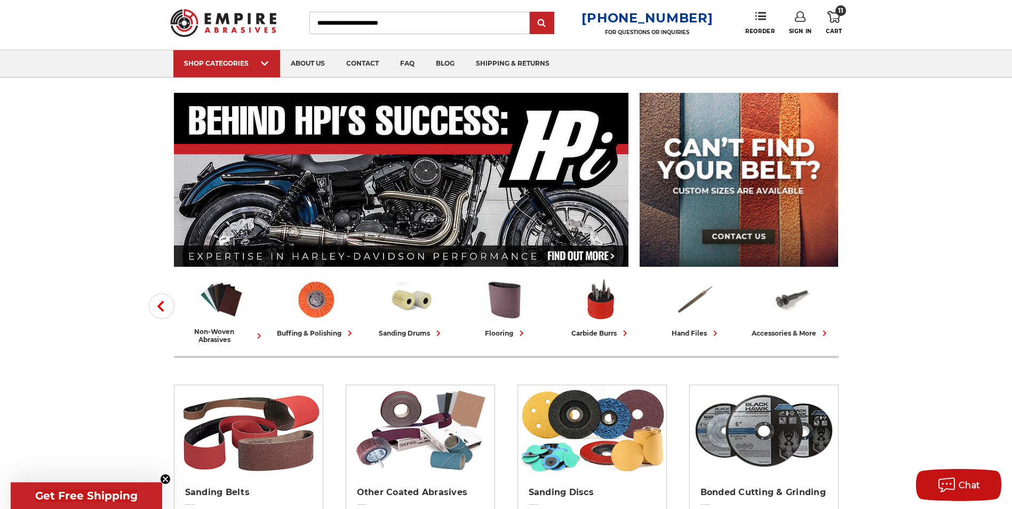
scroll to position [0, 0]
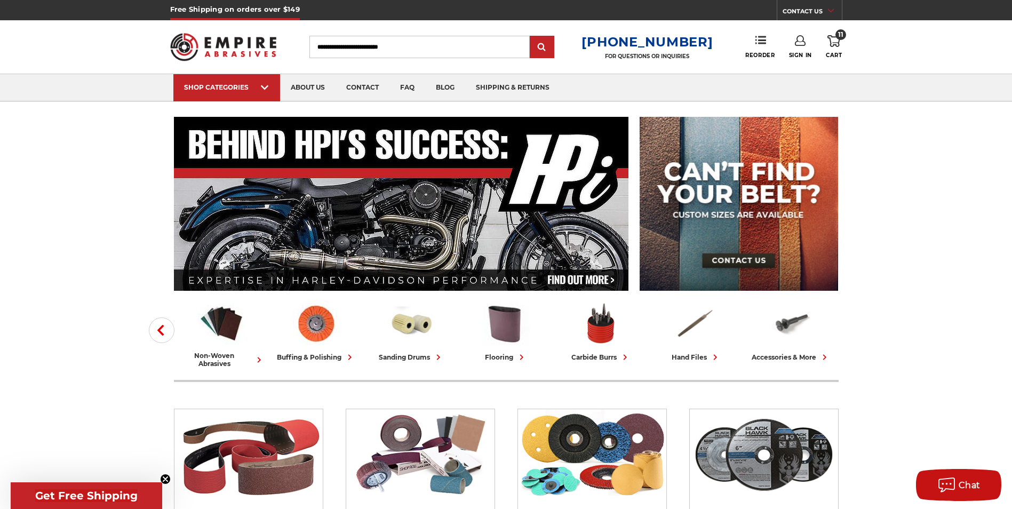
click at [838, 39] on span "11" at bounding box center [840, 34] width 11 height 11
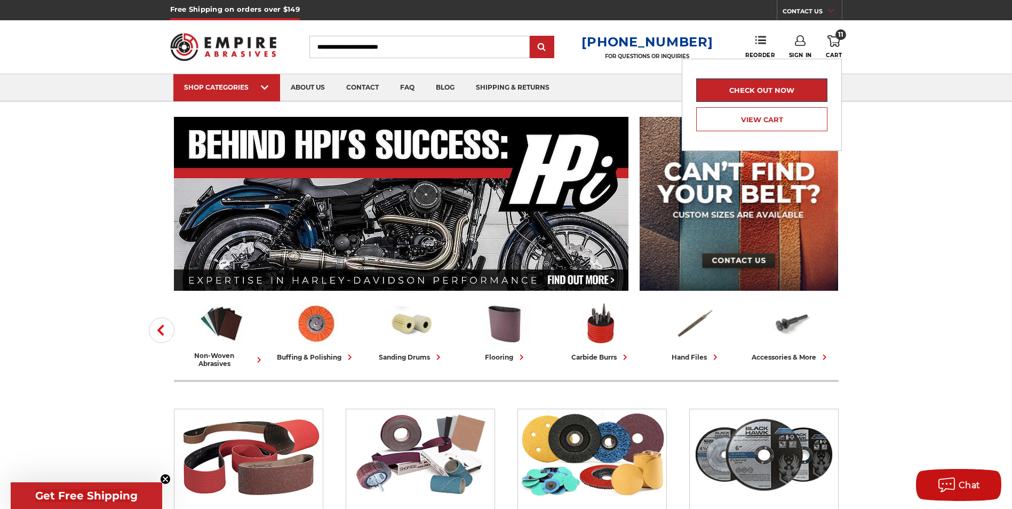
click at [810, 86] on link "Check out now" at bounding box center [761, 89] width 131 height 23
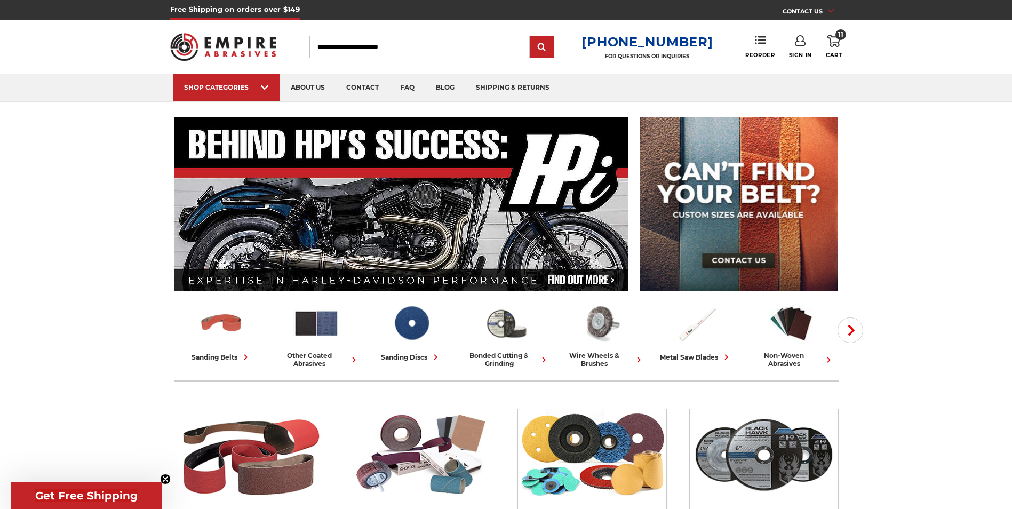
click at [843, 42] on header "Free Shipping on orders over $149 CONTACT US Monday - Friday (excluding holiday…" at bounding box center [506, 51] width 1012 height 102
click at [838, 42] on use at bounding box center [833, 41] width 13 height 12
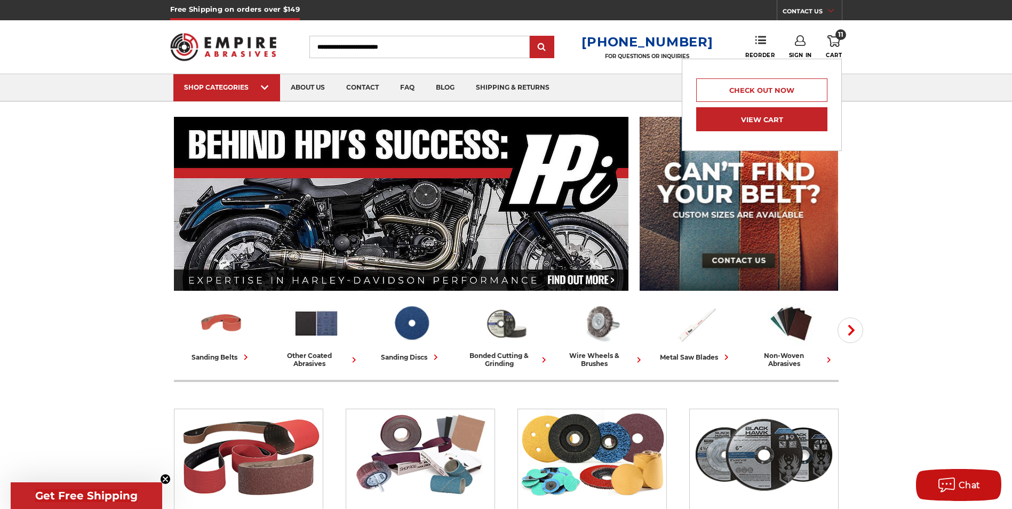
click at [774, 121] on link "View Cart" at bounding box center [761, 119] width 131 height 24
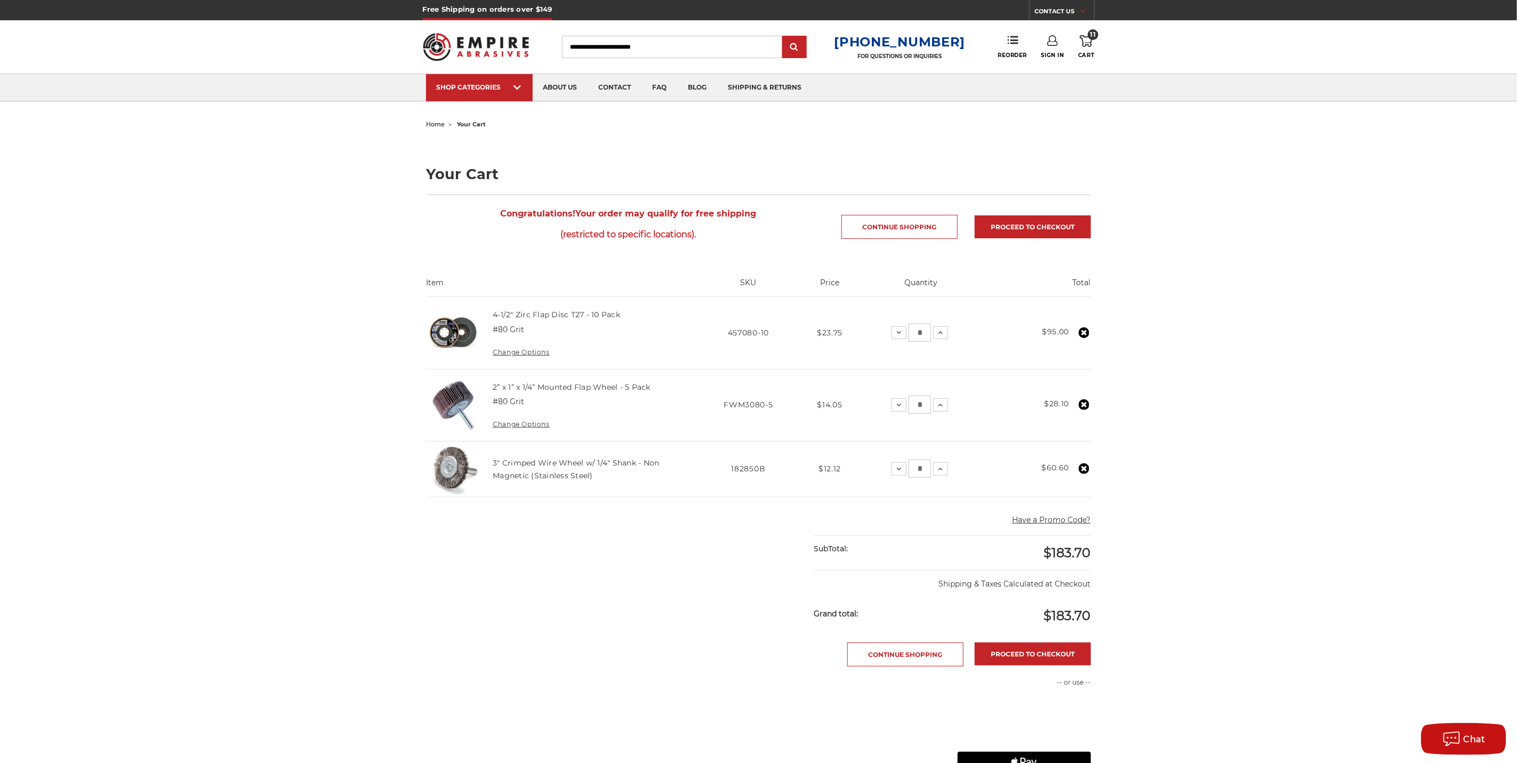
drag, startPoint x: 1019, startPoint y: 0, endPoint x: 1168, endPoint y: 236, distance: 278.7
click at [1011, 236] on div "home your cart Your Cart Congratulations! Your order may qualify for free shipp…" at bounding box center [758, 513] width 1517 height 792
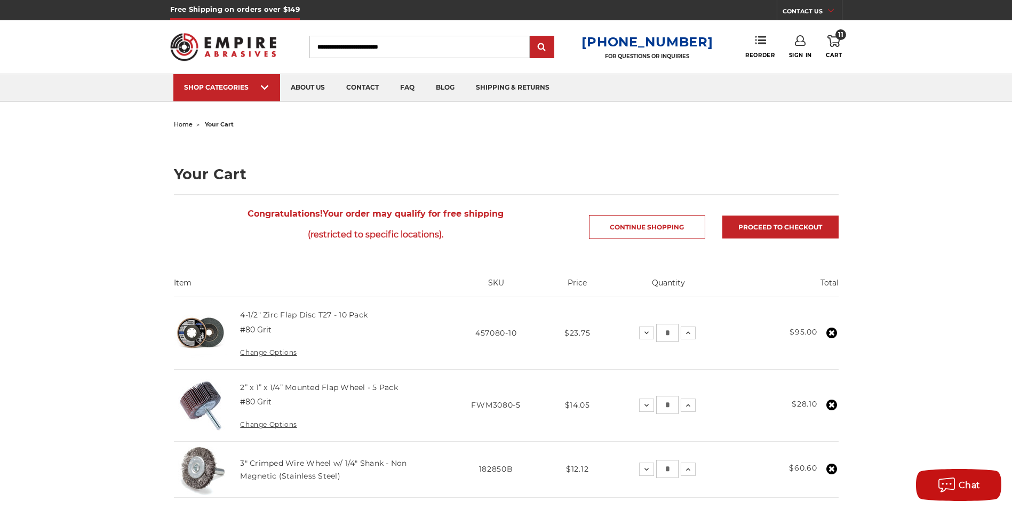
drag, startPoint x: 591, startPoint y: 0, endPoint x: 688, endPoint y: 142, distance: 172.2
click at [688, 142] on main "home your cart Your Cart Congratulations! Your order may qualify for free shipp…" at bounding box center [506, 513] width 676 height 792
click at [215, 43] on img at bounding box center [223, 47] width 107 height 42
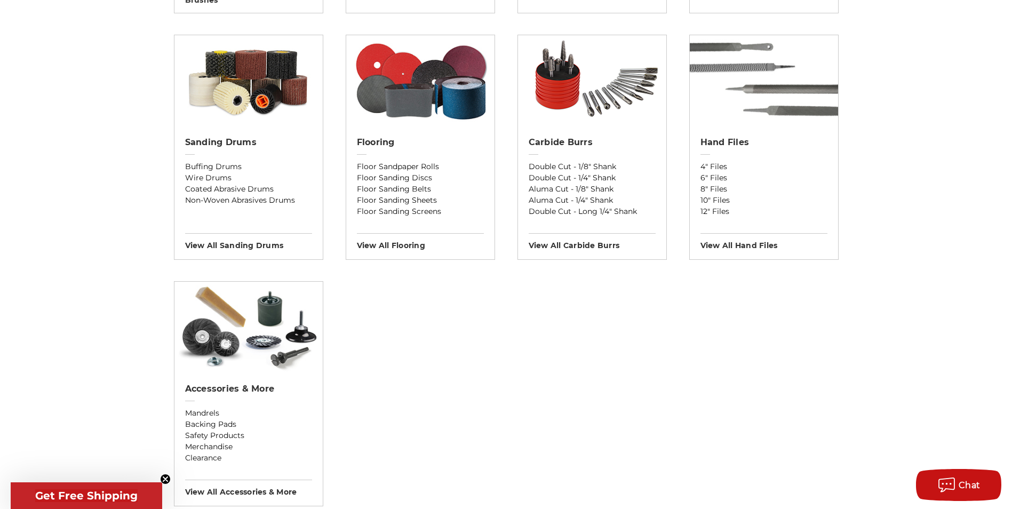
scroll to position [853, 0]
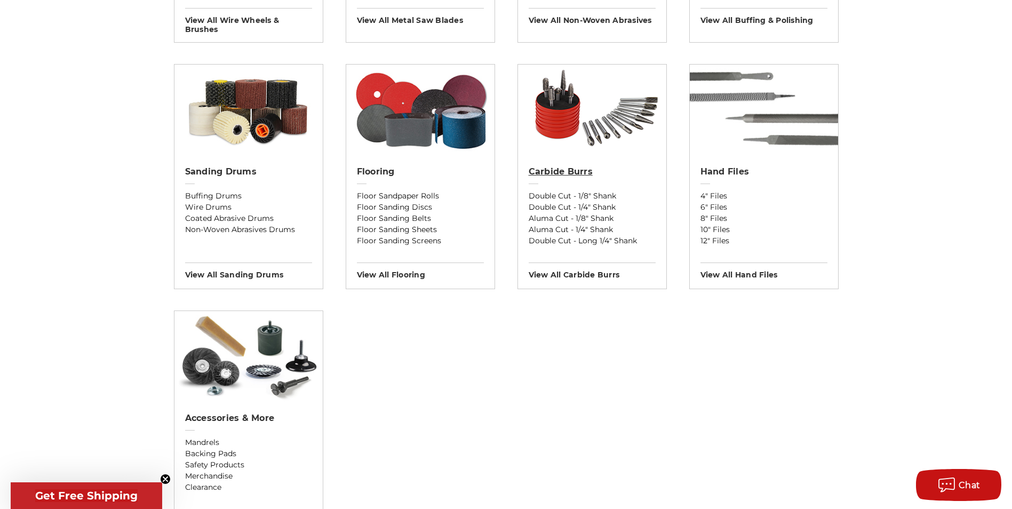
click at [587, 167] on h2 "Carbide Burrs" at bounding box center [591, 171] width 127 height 11
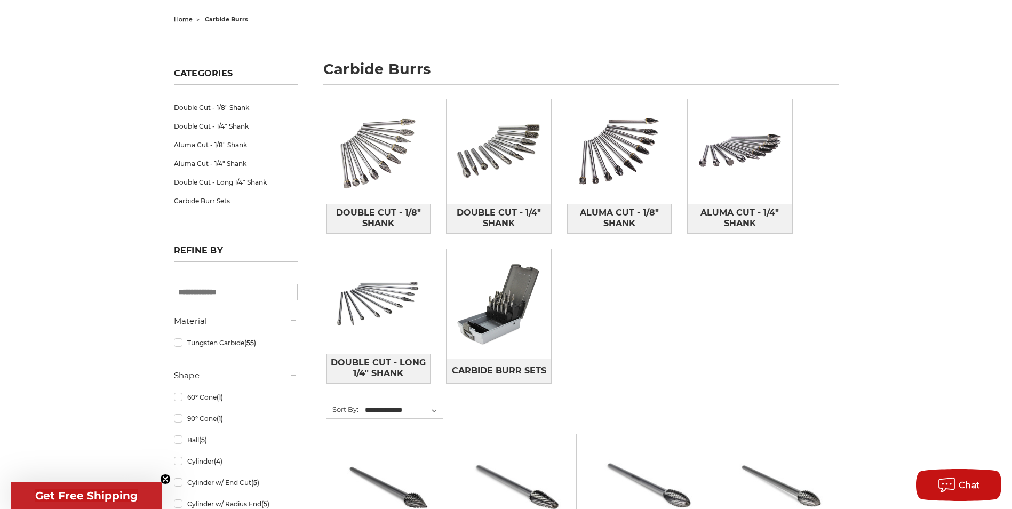
scroll to position [53, 0]
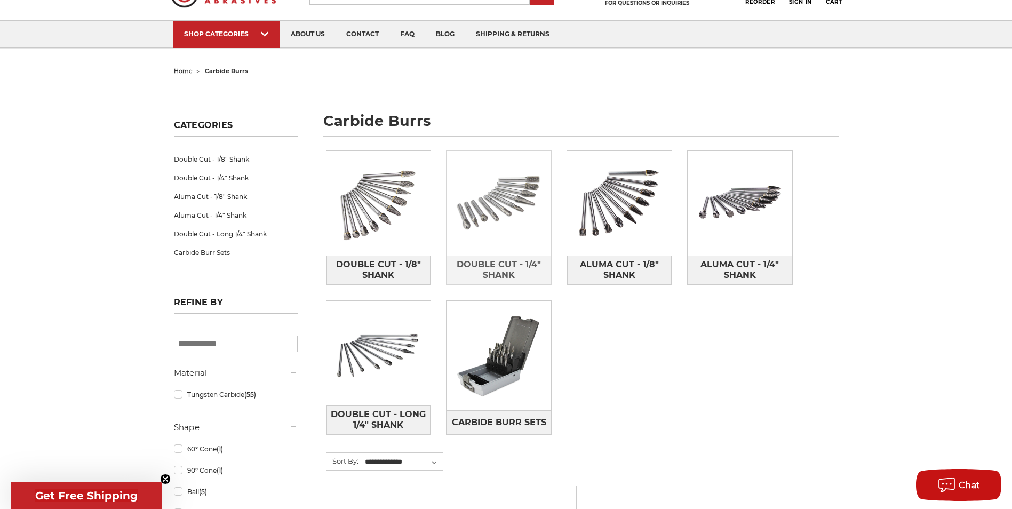
click at [507, 219] on img at bounding box center [498, 203] width 105 height 105
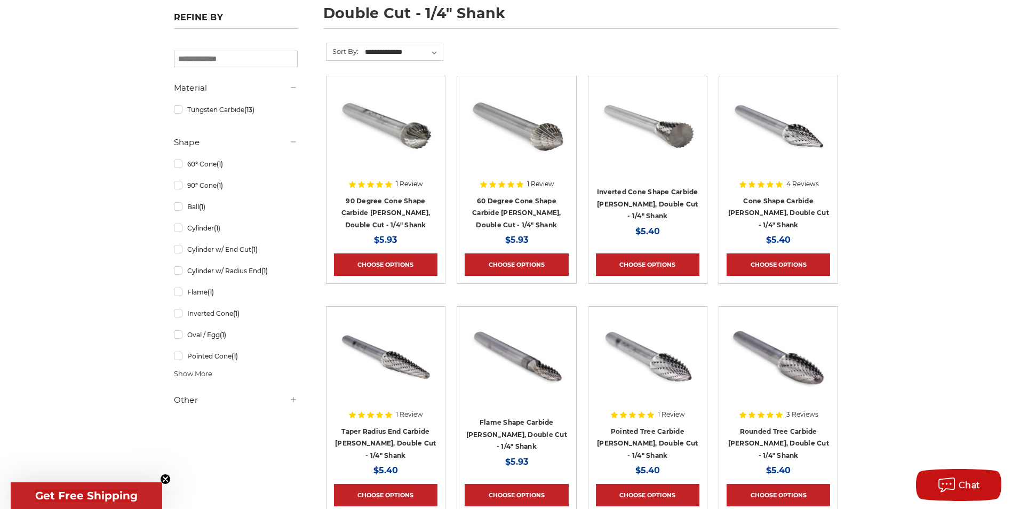
scroll to position [160, 0]
